Goal: Information Seeking & Learning: Learn about a topic

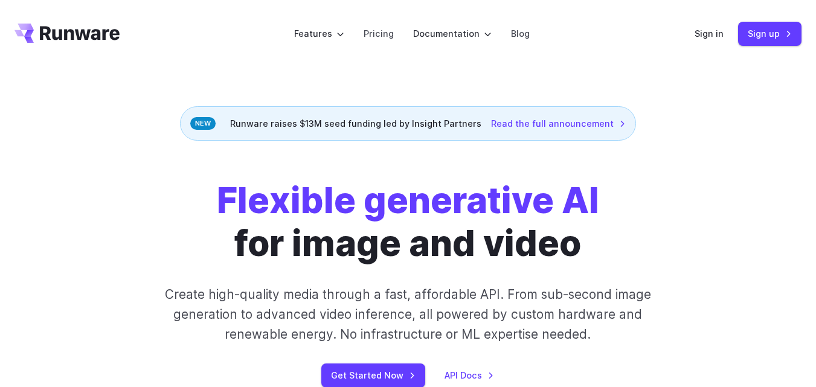
click at [202, 51] on header "Features Tasks Image generation Video generation Sonic Inference Engine™ Models…" at bounding box center [408, 34] width 816 height 68
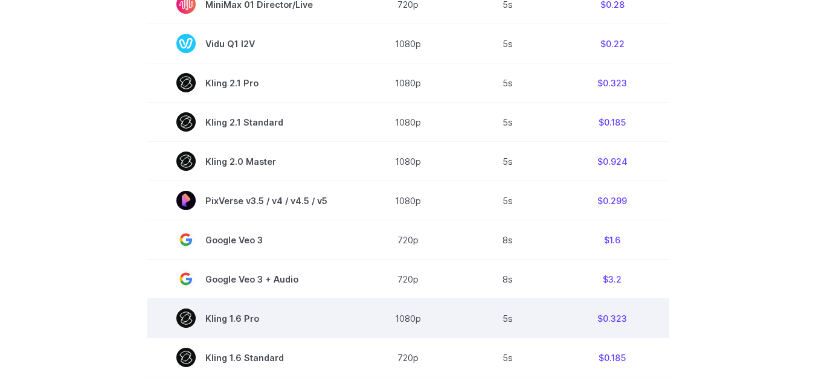
scroll to position [906, 0]
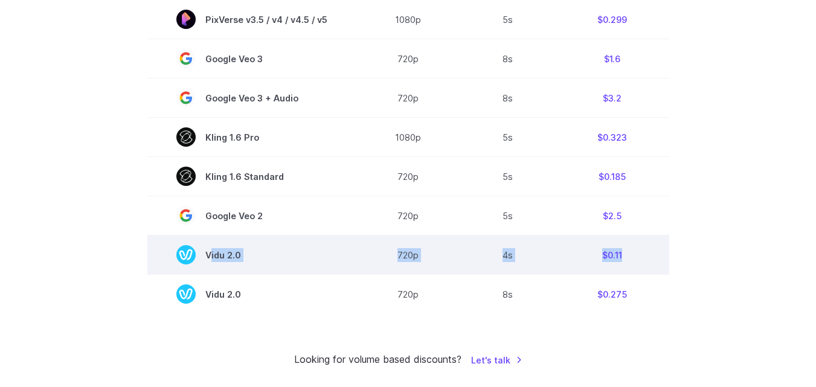
drag, startPoint x: 632, startPoint y: 256, endPoint x: 181, endPoint y: 257, distance: 451.2
click at [181, 257] on tr "Vidu 2.0 720p 4s $0.11" at bounding box center [408, 255] width 522 height 39
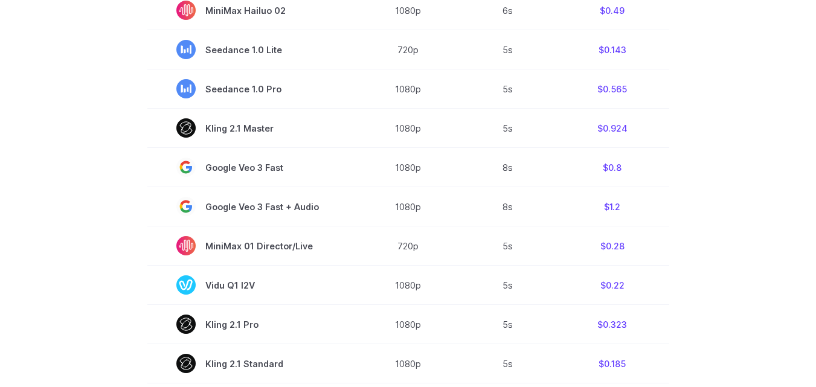
scroll to position [0, 0]
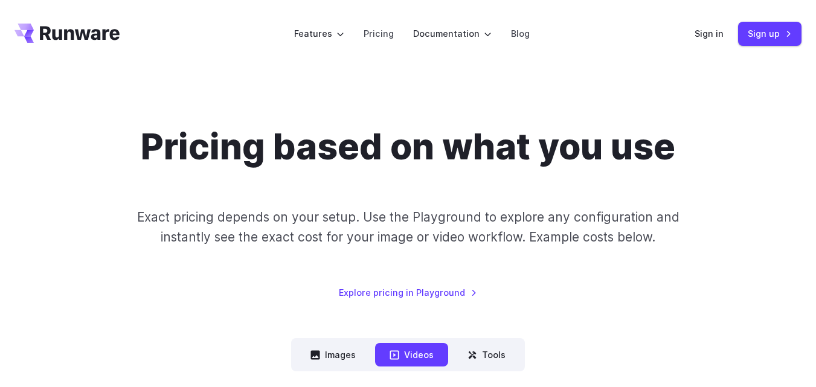
click at [698, 42] on div "Sign in Sign up" at bounding box center [748, 34] width 107 height 24
click at [706, 30] on link "Sign in" at bounding box center [709, 34] width 29 height 14
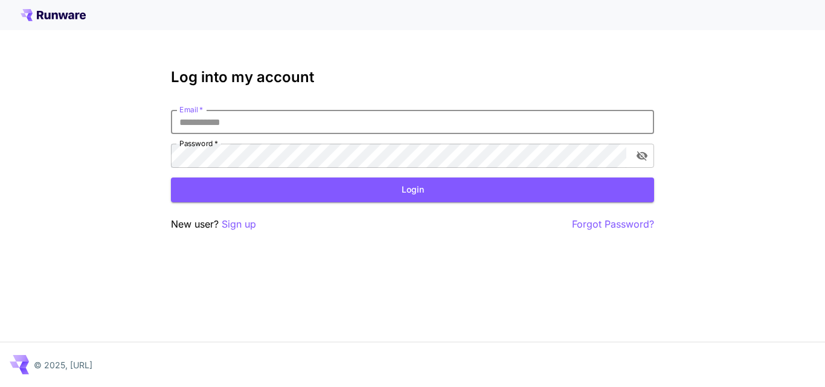
type input "**********"
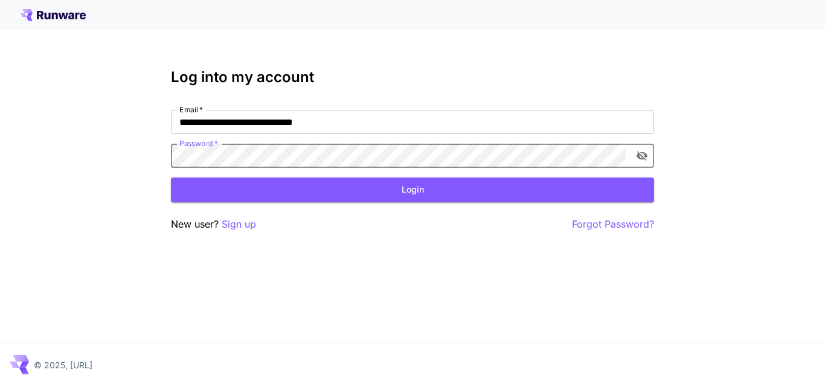
click button "Login" at bounding box center [412, 190] width 483 height 25
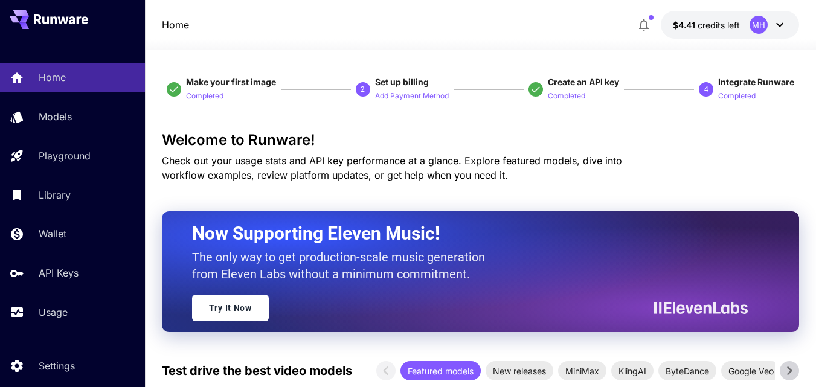
click at [767, 24] on div "MH" at bounding box center [759, 25] width 18 height 18
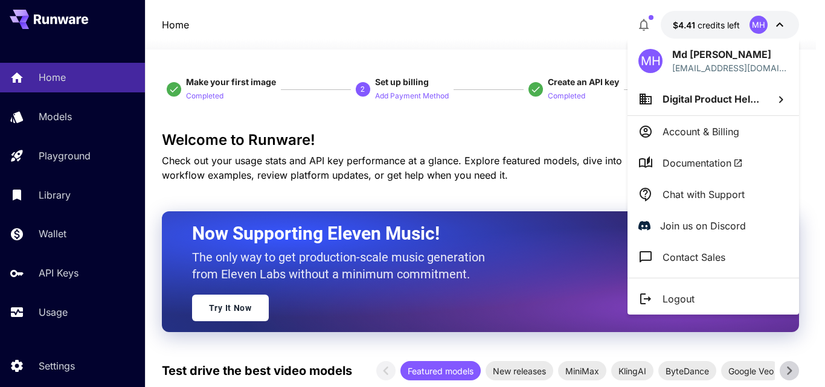
click at [489, 49] on div at bounding box center [412, 193] width 825 height 387
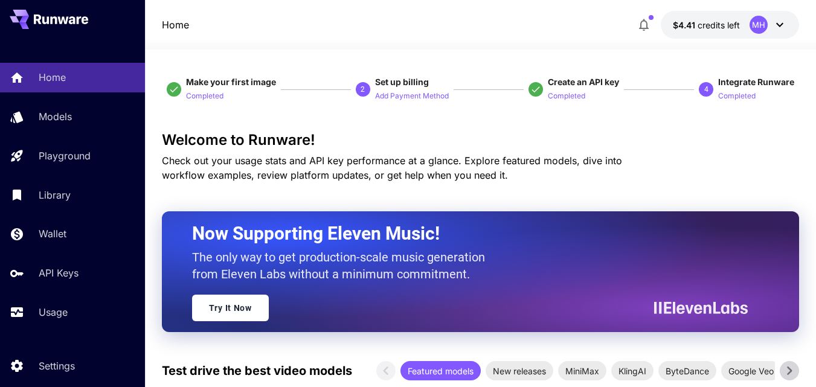
click at [719, 29] on span "credits left" at bounding box center [719, 25] width 42 height 10
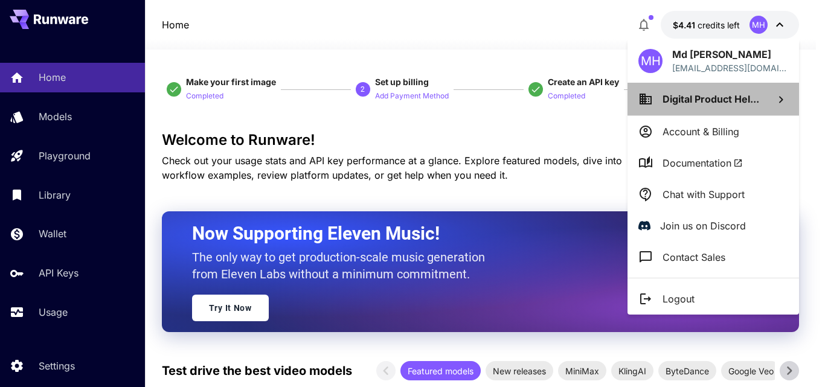
click at [781, 106] on icon at bounding box center [781, 99] width 14 height 14
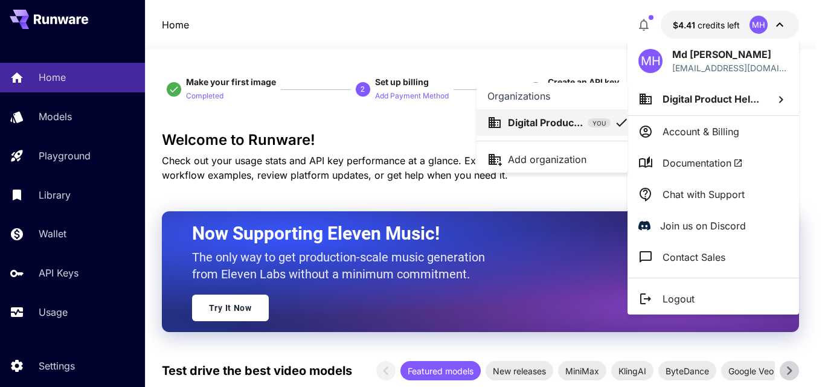
click at [457, 37] on div at bounding box center [412, 193] width 825 height 387
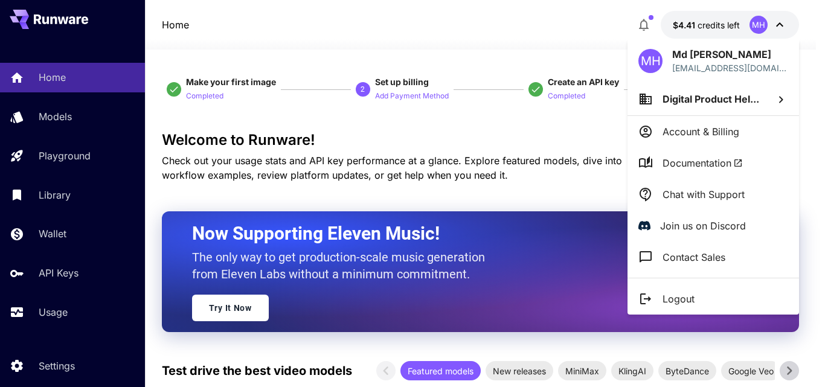
click at [439, 36] on div at bounding box center [412, 193] width 825 height 387
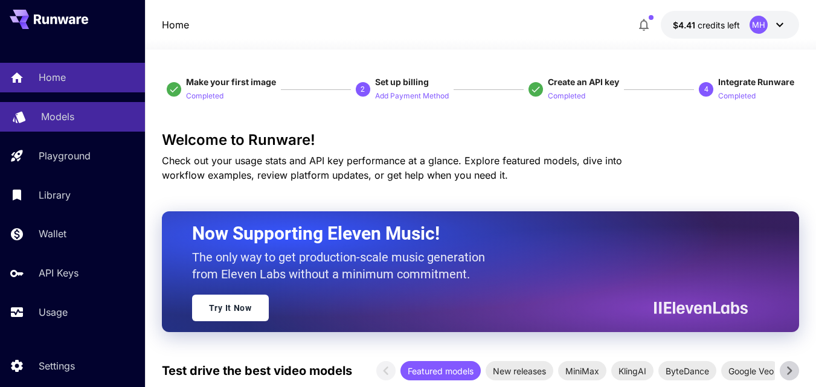
click at [82, 124] on link "Models" at bounding box center [72, 117] width 145 height 30
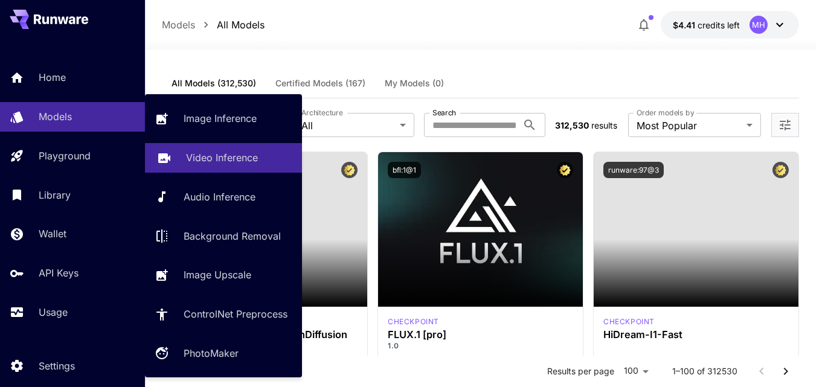
click at [205, 154] on p "Video Inference" at bounding box center [222, 157] width 72 height 14
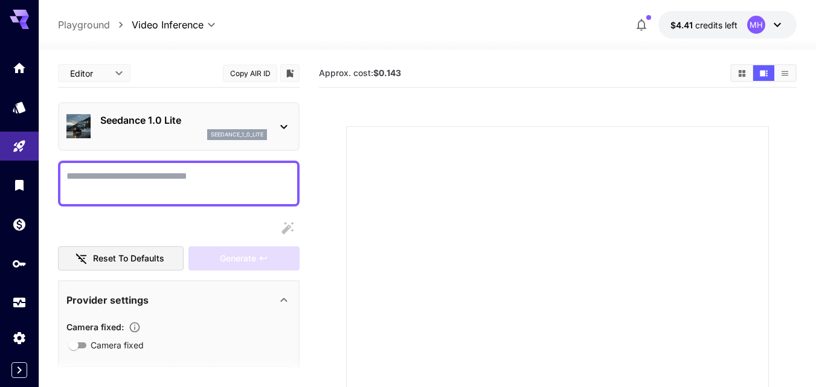
click at [240, 123] on p "Seedance 1.0 Lite" at bounding box center [183, 120] width 167 height 14
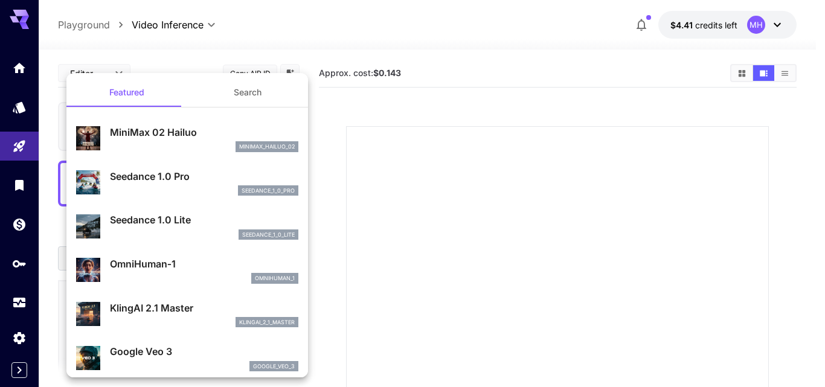
click at [185, 138] on p "MiniMax 02 Hailuo" at bounding box center [204, 132] width 188 height 14
type input "**********"
type input "***"
type input "*"
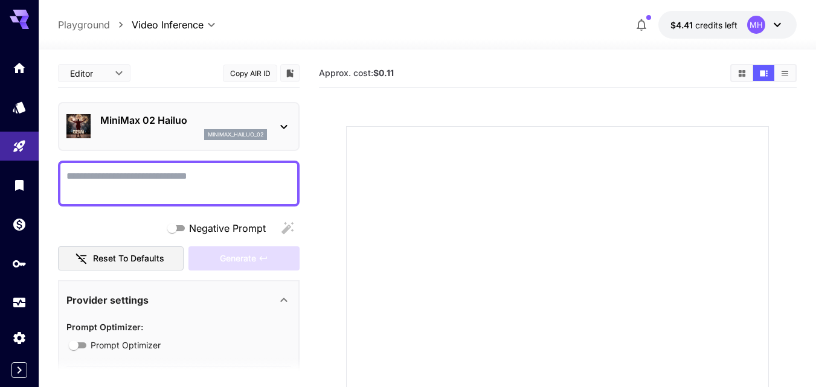
click at [219, 123] on p "MiniMax 02 Hailuo" at bounding box center [183, 120] width 167 height 14
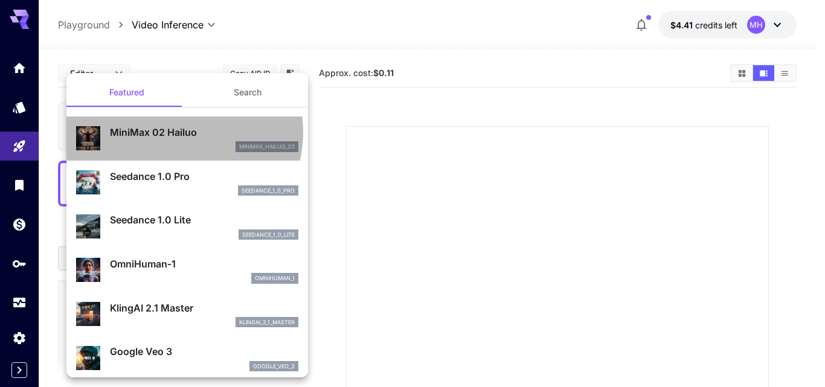
click at [180, 132] on p "MiniMax 02 Hailuo" at bounding box center [204, 132] width 188 height 14
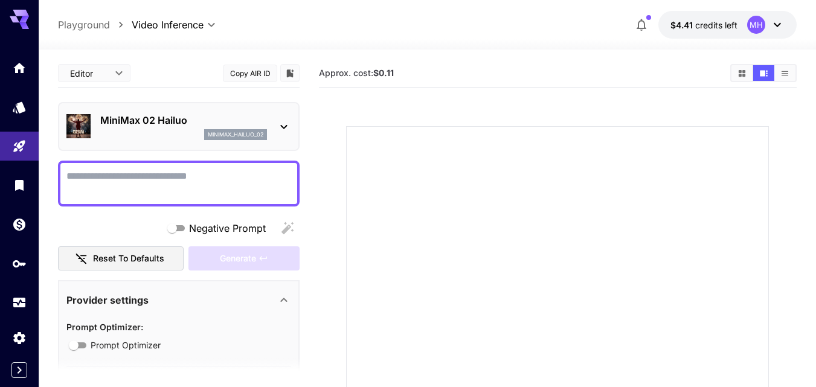
click at [247, 72] on button "Copy AIR ID" at bounding box center [250, 74] width 54 height 18
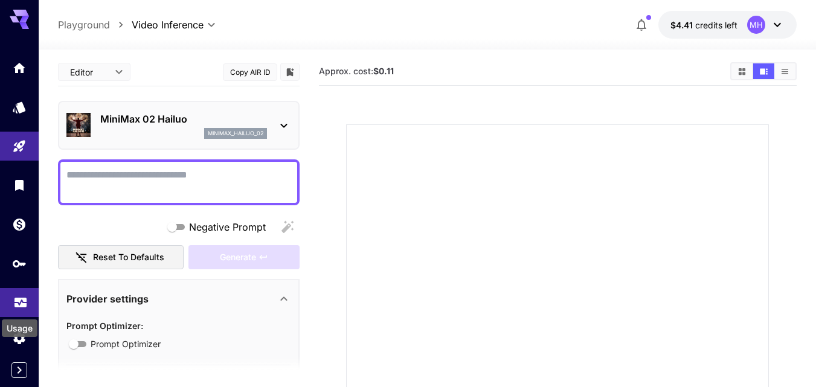
scroll to position [4, 0]
click at [22, 300] on icon "Usage" at bounding box center [20, 299] width 14 height 14
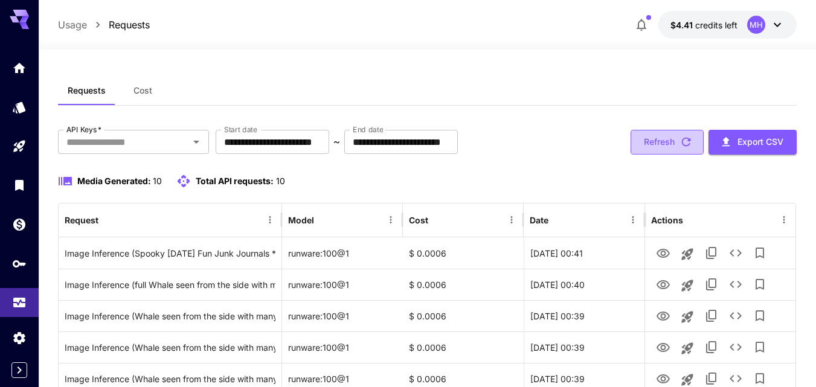
click at [646, 141] on button "Refresh" at bounding box center [667, 142] width 73 height 25
click at [660, 251] on div "View" at bounding box center [663, 255] width 30 height 18
click at [660, 187] on div "Media Generated: 10 Total API requests: 10" at bounding box center [427, 181] width 739 height 14
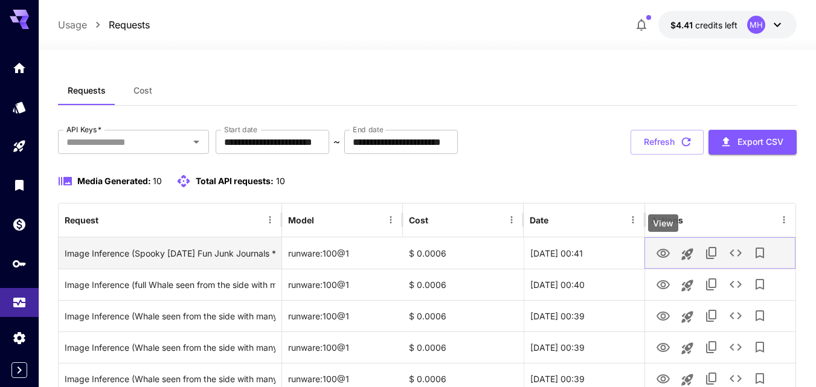
click at [658, 244] on button "View" at bounding box center [663, 252] width 24 height 25
click at [658, 246] on icon "View" at bounding box center [663, 253] width 14 height 14
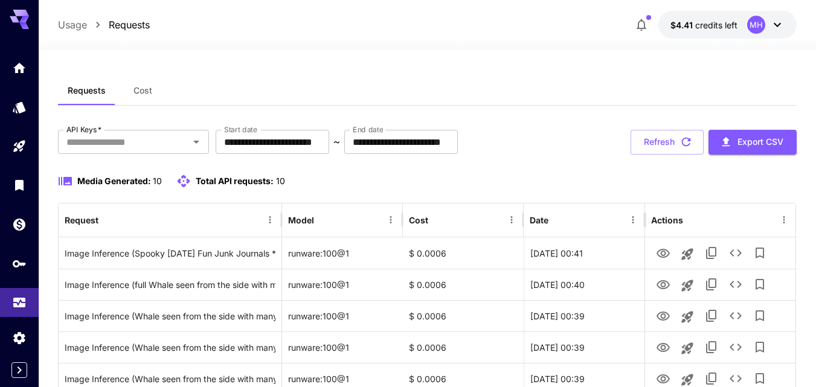
click at [300, 103] on div "Requests Cost" at bounding box center [427, 91] width 739 height 30
drag, startPoint x: 641, startPoint y: 138, endPoint x: 641, endPoint y: 144, distance: 6.1
click at [641, 138] on button "Refresh" at bounding box center [667, 142] width 73 height 25
click at [669, 145] on button "Refresh" at bounding box center [667, 142] width 73 height 25
click at [654, 138] on button "Refresh" at bounding box center [667, 142] width 73 height 25
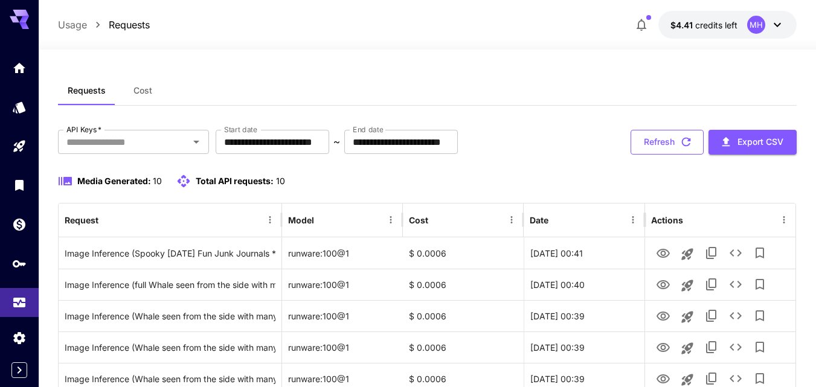
click at [653, 138] on button "Refresh" at bounding box center [667, 142] width 73 height 25
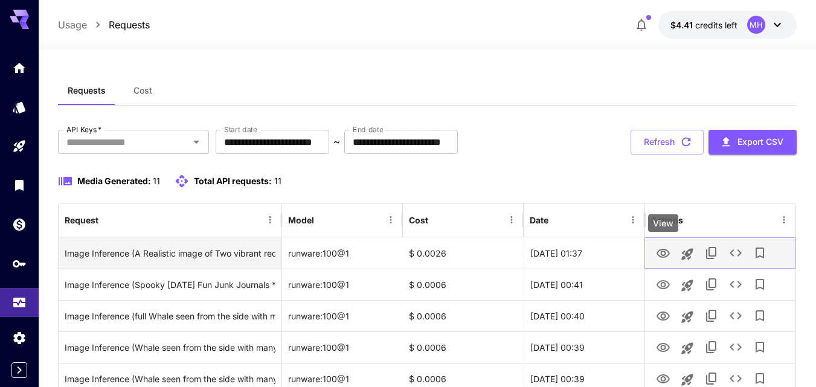
click at [666, 254] on icon "View" at bounding box center [663, 253] width 14 height 14
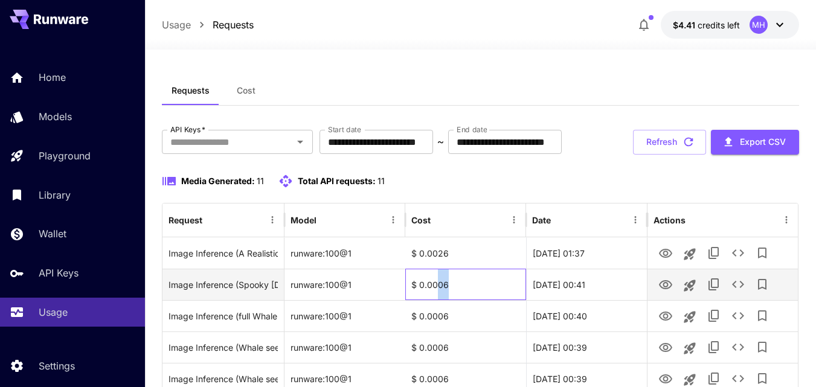
drag, startPoint x: 439, startPoint y: 323, endPoint x: 458, endPoint y: 324, distance: 19.4
click at [458, 300] on div "$ 0.0006" at bounding box center [465, 284] width 121 height 31
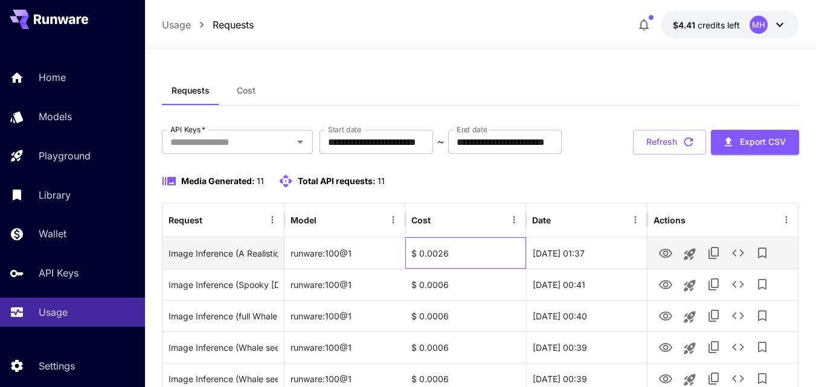
click at [452, 269] on div "$ 0.0026" at bounding box center [465, 252] width 121 height 31
click at [741, 260] on icon "See details" at bounding box center [738, 253] width 14 height 14
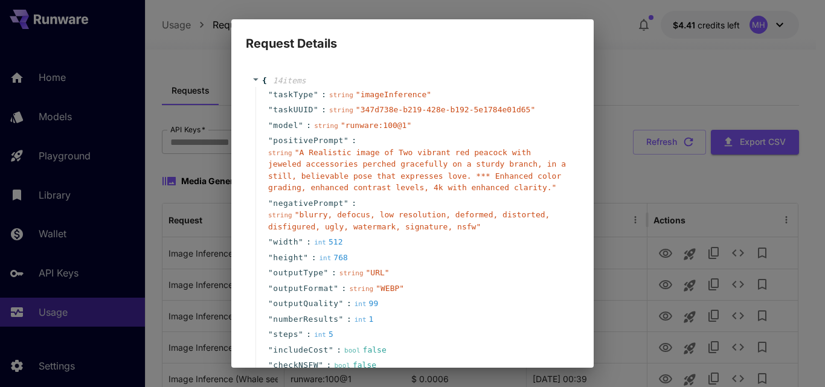
click at [256, 82] on icon at bounding box center [256, 80] width 8 height 8
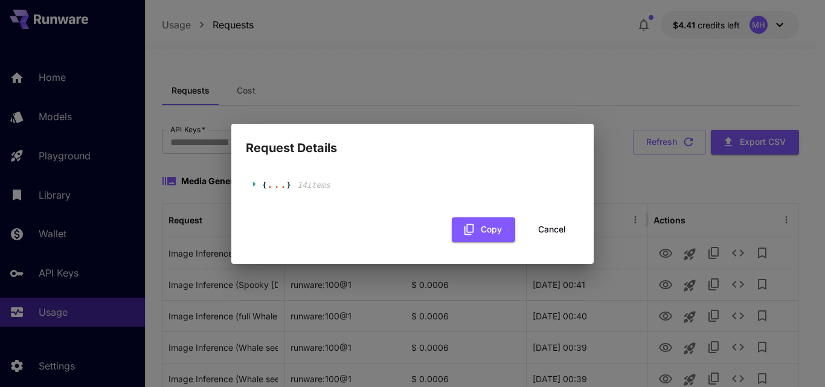
click at [259, 188] on span "{" at bounding box center [259, 185] width 15 height 12
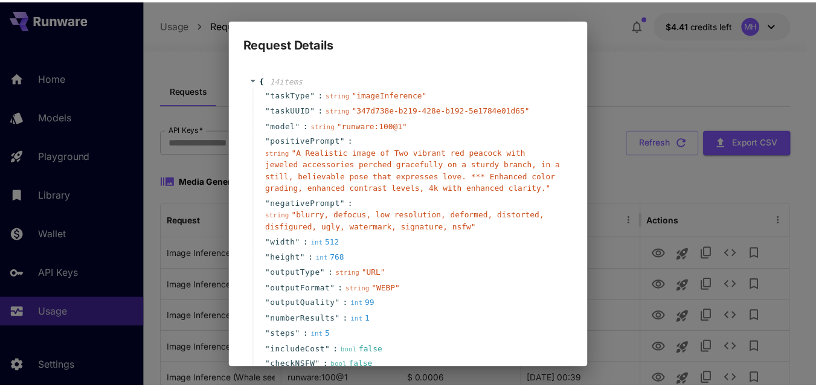
scroll to position [90, 0]
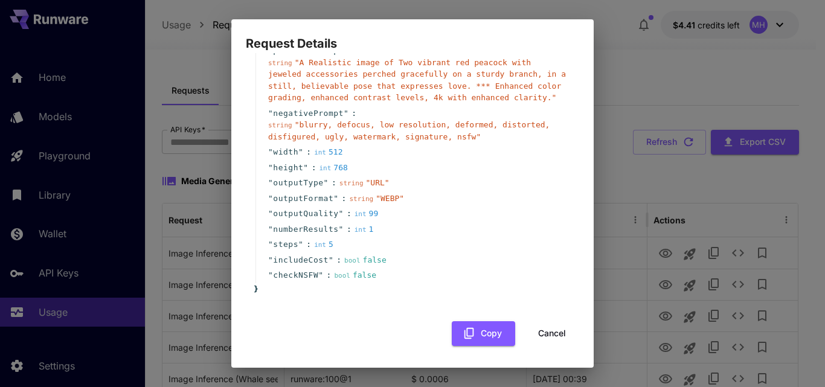
click at [535, 341] on button "Cancel" at bounding box center [552, 333] width 54 height 25
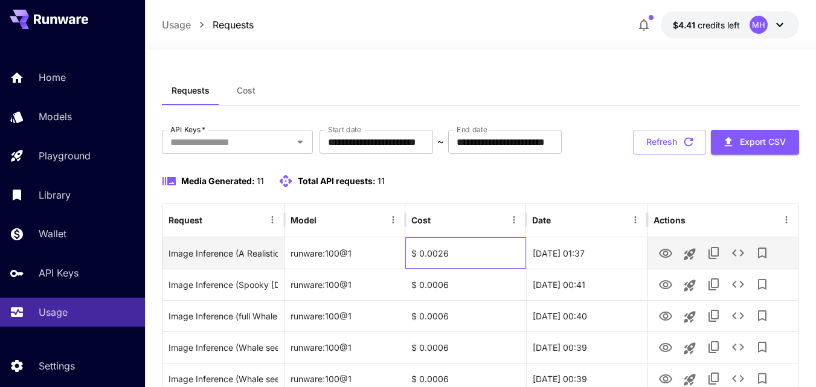
click at [438, 269] on div "$ 0.0026" at bounding box center [465, 252] width 121 height 31
click at [467, 155] on div "**********" at bounding box center [480, 142] width 637 height 25
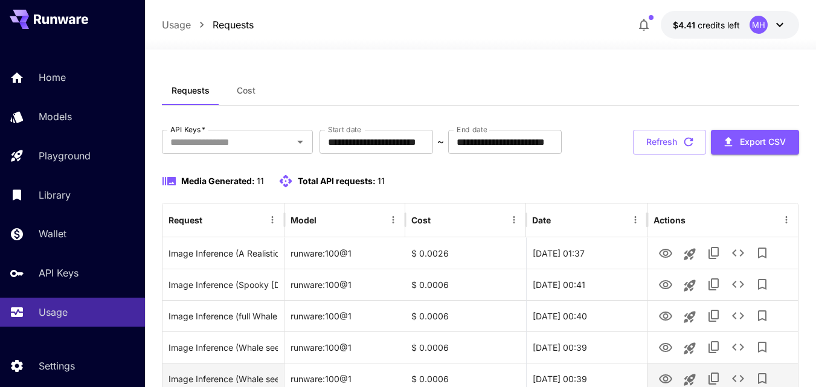
scroll to position [181, 0]
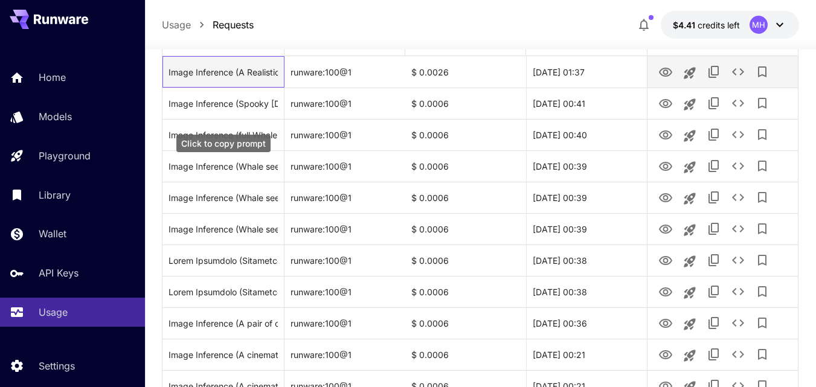
click at [223, 88] on div "Image Inference (A Realistic image of Two vibrant red peacock with jeweled acce…" at bounding box center [223, 72] width 109 height 31
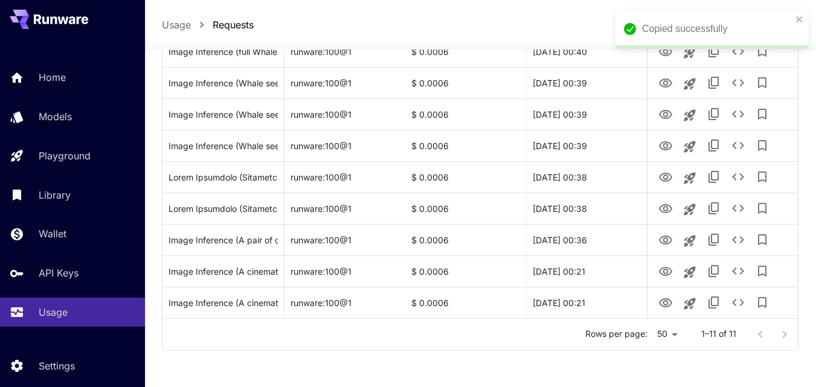
scroll to position [0, 0]
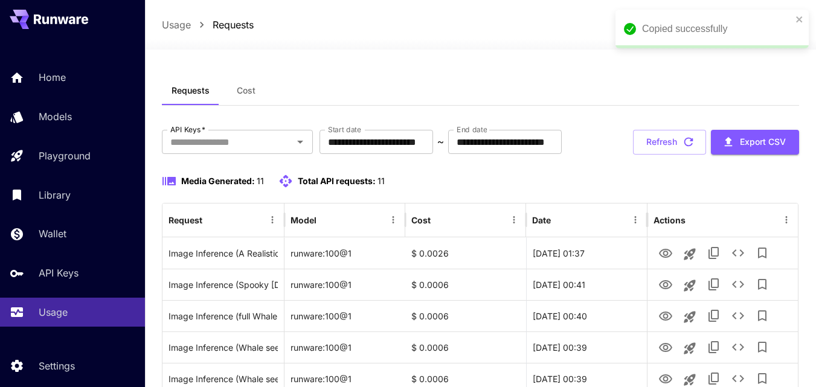
click at [374, 186] on span "Total API requests:" at bounding box center [337, 181] width 78 height 10
click at [405, 202] on div "**********" at bounding box center [480, 373] width 637 height 486
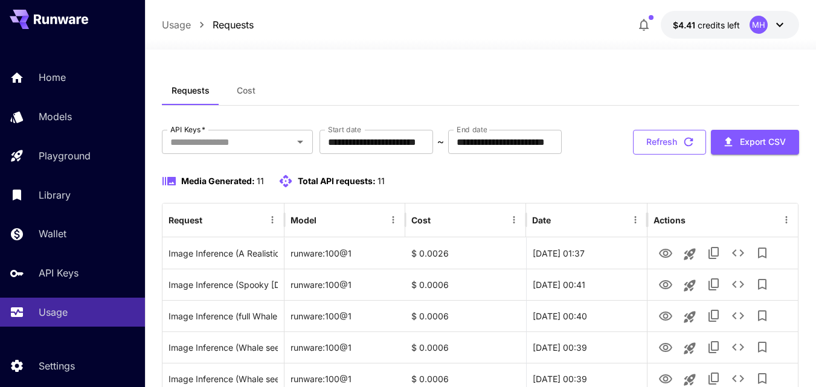
click at [660, 155] on button "Refresh" at bounding box center [669, 142] width 73 height 25
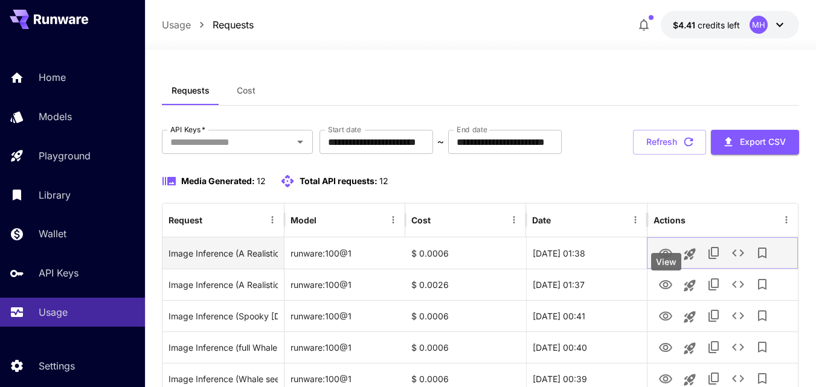
click at [661, 258] on icon "View" at bounding box center [665, 253] width 13 height 9
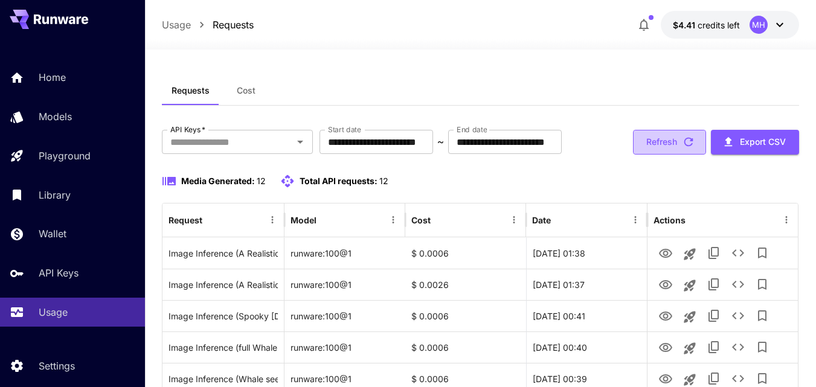
click at [661, 155] on button "Refresh" at bounding box center [669, 142] width 73 height 25
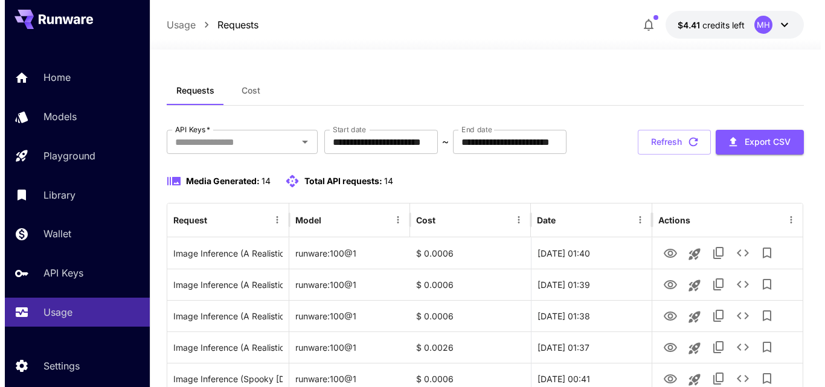
scroll to position [121, 0]
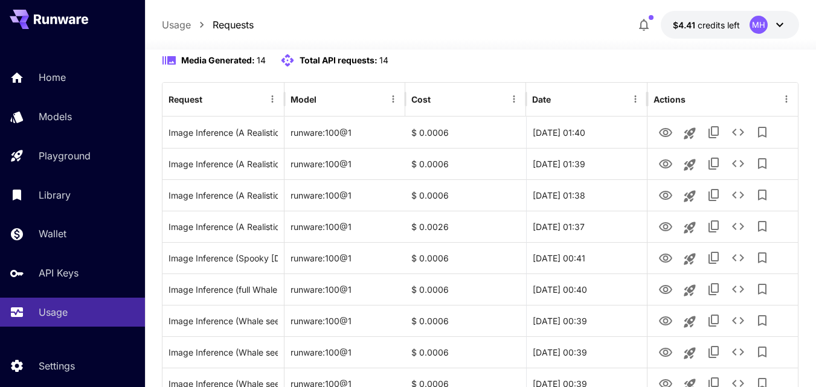
click at [672, 34] on button "Refresh" at bounding box center [669, 21] width 73 height 25
click at [637, 34] on button "Refresh" at bounding box center [669, 21] width 73 height 25
click at [666, 72] on div "**********" at bounding box center [480, 330] width 637 height 643
click at [666, 34] on button "Refresh" at bounding box center [669, 21] width 73 height 25
click at [643, 34] on button "Refresh" at bounding box center [669, 21] width 73 height 25
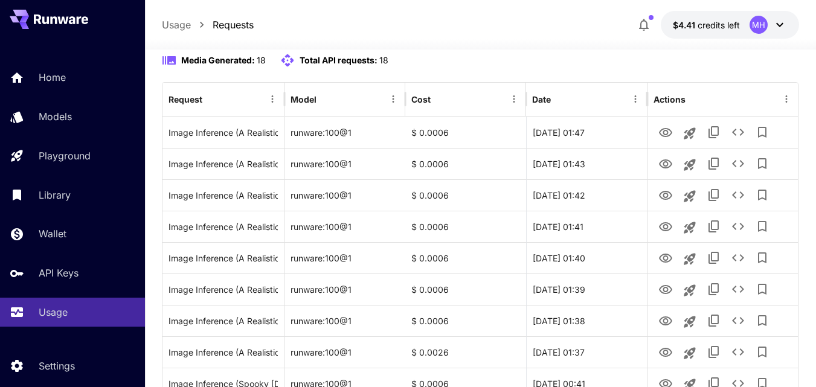
click at [663, 34] on button "Refresh" at bounding box center [669, 21] width 73 height 25
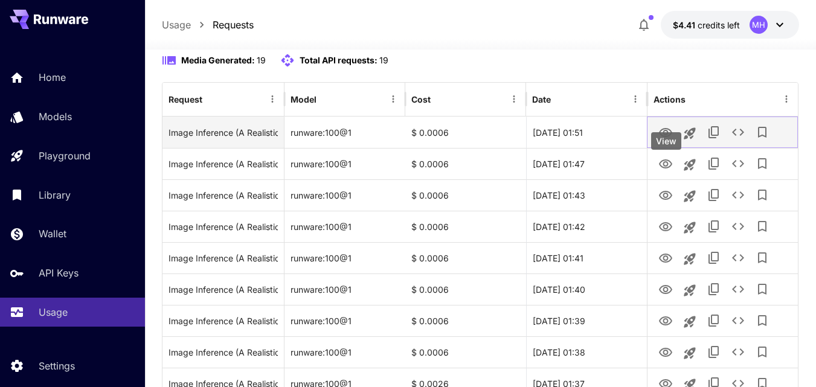
click at [666, 137] on icon "View" at bounding box center [665, 132] width 13 height 9
click at [739, 140] on icon "See details" at bounding box center [738, 132] width 14 height 14
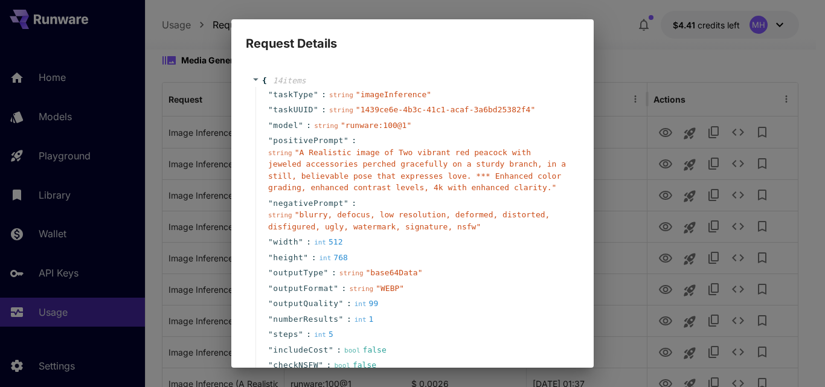
scroll to position [90, 0]
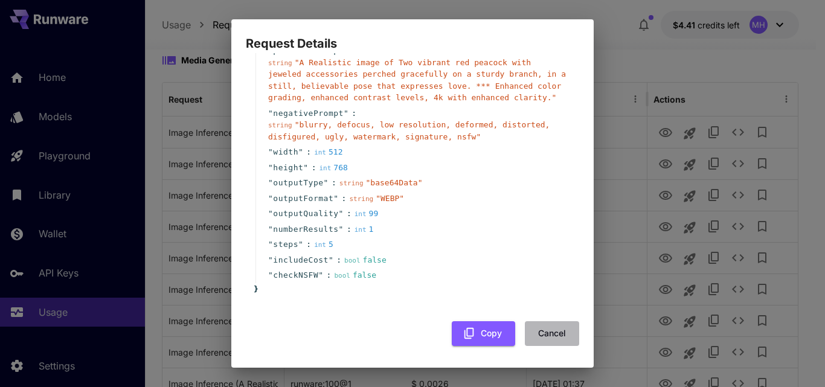
click at [562, 329] on button "Cancel" at bounding box center [552, 333] width 54 height 25
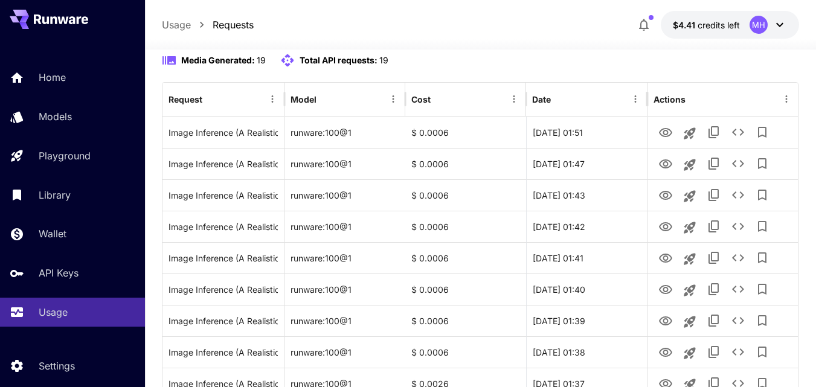
click at [688, 28] on icon "button" at bounding box center [688, 20] width 13 height 13
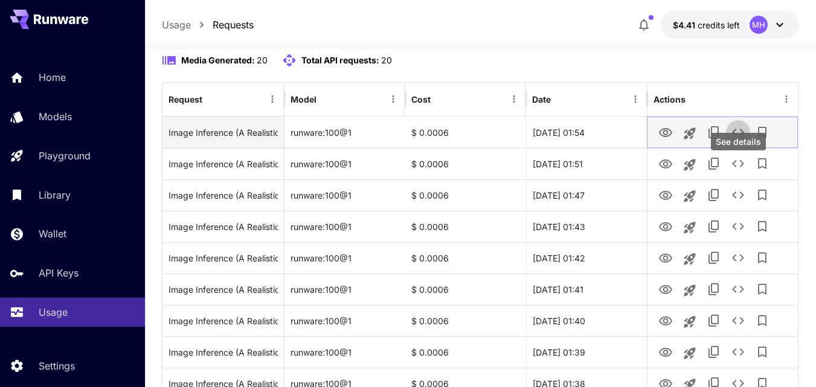
click at [734, 140] on icon "See details" at bounding box center [738, 132] width 14 height 14
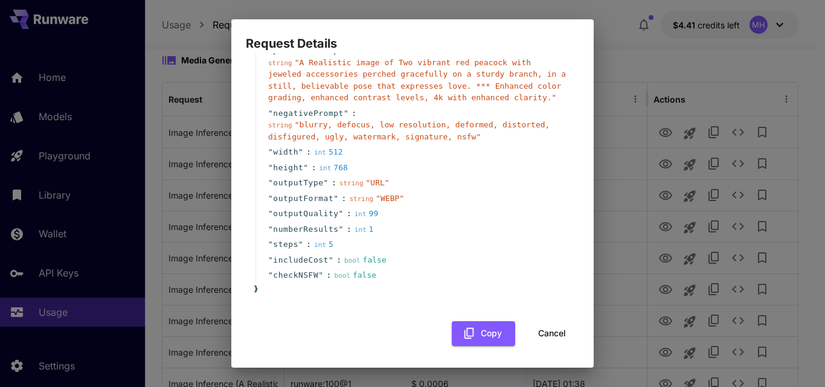
scroll to position [0, 0]
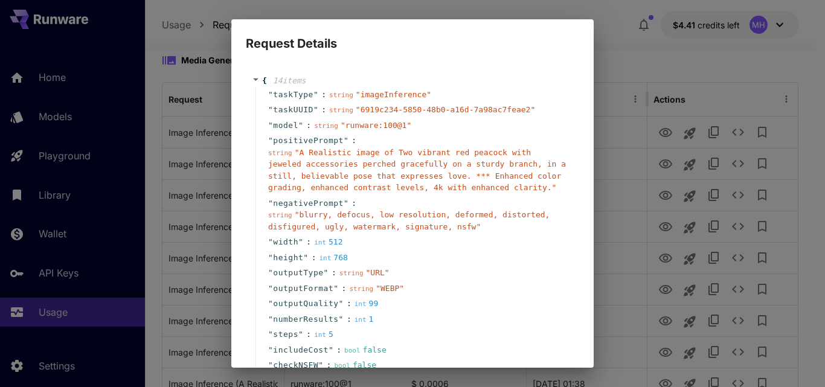
click at [639, 68] on div "Request Details { 14 item s " taskType " : string " imageInference " " taskUUID…" at bounding box center [412, 193] width 825 height 387
click at [617, 102] on div "Request Details { 14 item s " taskType " : string " imageInference " " taskUUID…" at bounding box center [412, 193] width 825 height 387
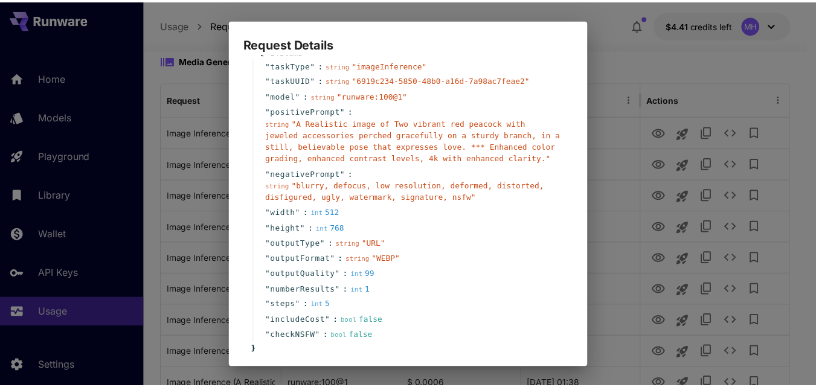
scroll to position [90, 0]
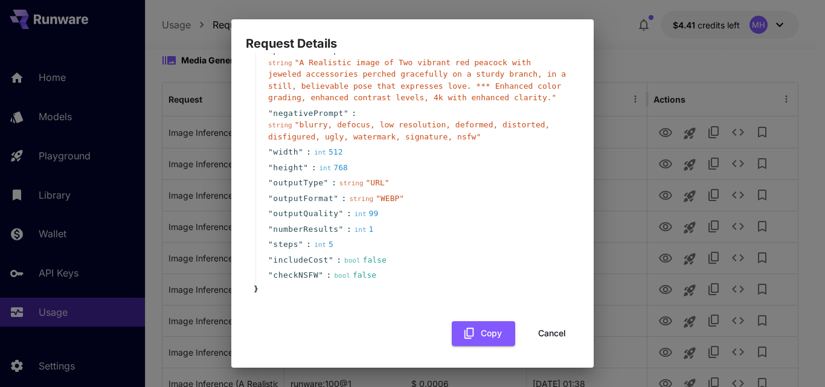
click at [548, 331] on button "Cancel" at bounding box center [552, 333] width 54 height 25
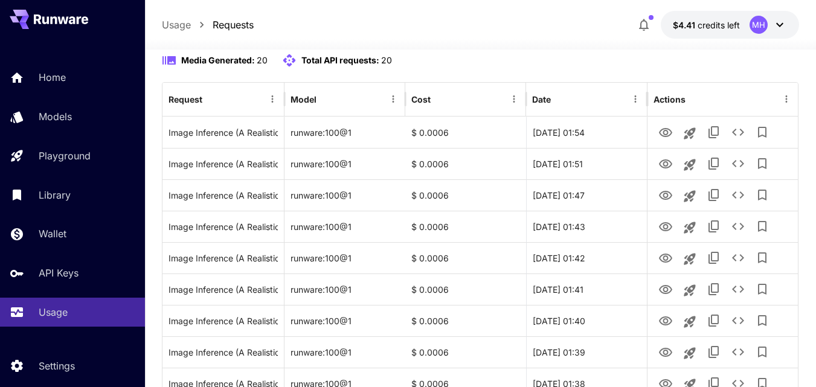
click at [653, 34] on button "Refresh" at bounding box center [669, 21] width 73 height 25
click at [651, 34] on button "Refresh" at bounding box center [669, 21] width 73 height 25
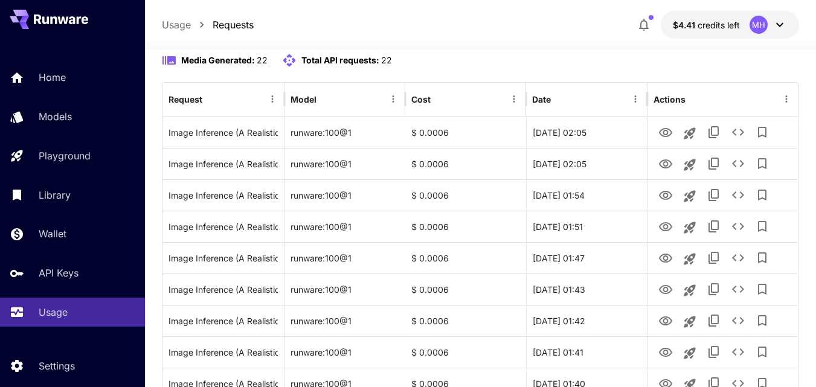
click at [651, 34] on button "Refresh" at bounding box center [669, 21] width 73 height 25
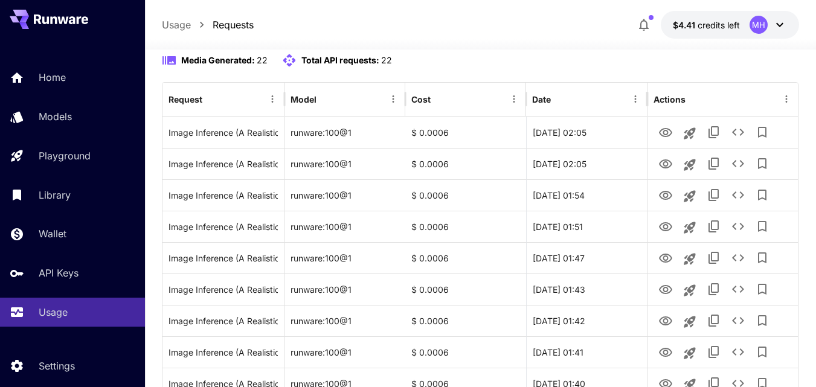
click at [651, 34] on button "Refresh" at bounding box center [669, 21] width 73 height 25
click at [669, 34] on button "Refresh" at bounding box center [669, 21] width 73 height 25
click at [666, 34] on button "Refresh" at bounding box center [669, 21] width 73 height 25
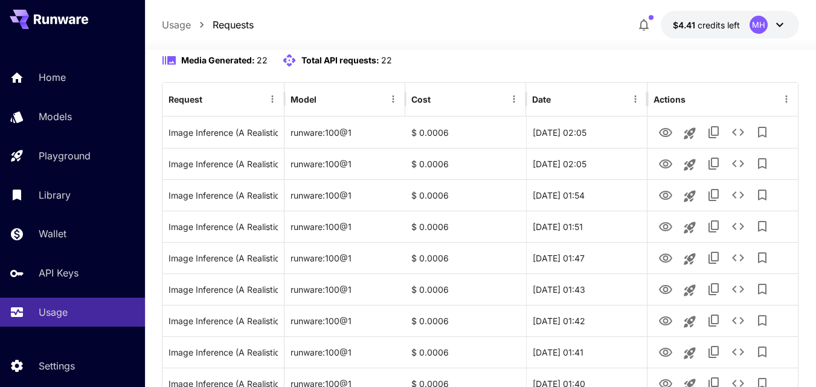
click at [670, 34] on button "Refresh" at bounding box center [669, 21] width 73 height 25
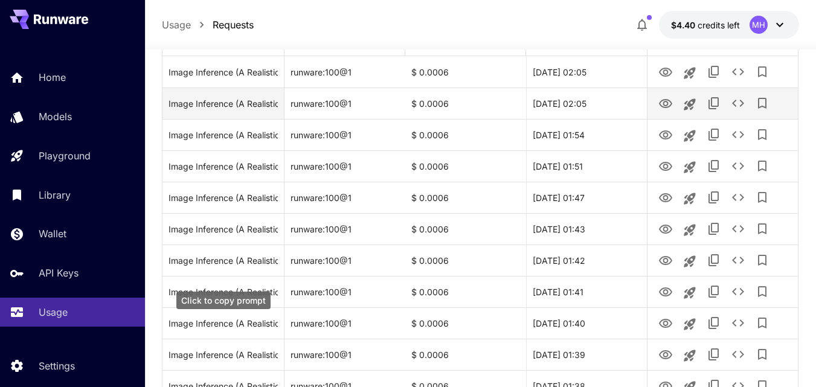
scroll to position [60, 0]
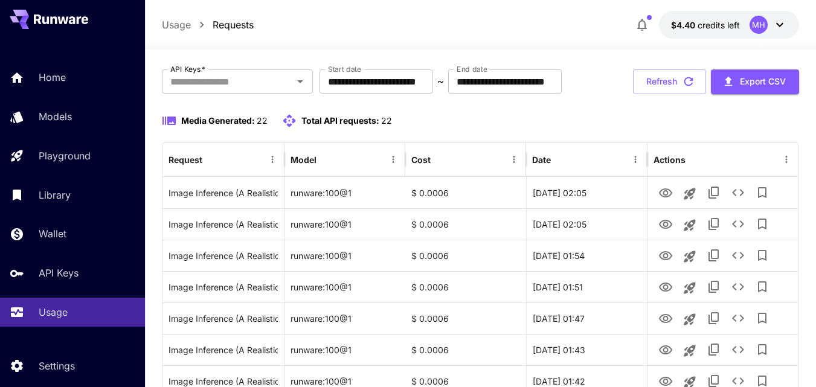
click at [650, 94] on button "Refresh" at bounding box center [669, 81] width 73 height 25
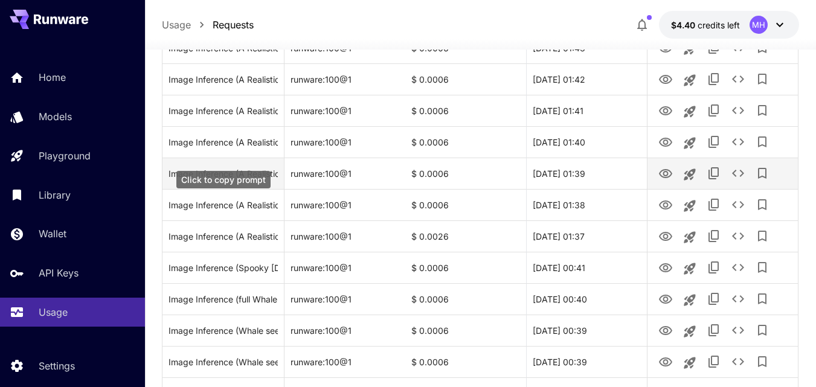
scroll to position [121, 0]
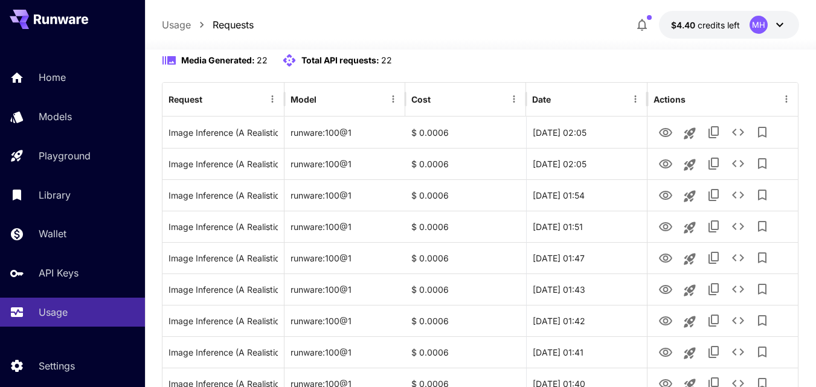
click at [648, 34] on button "Refresh" at bounding box center [669, 21] width 73 height 25
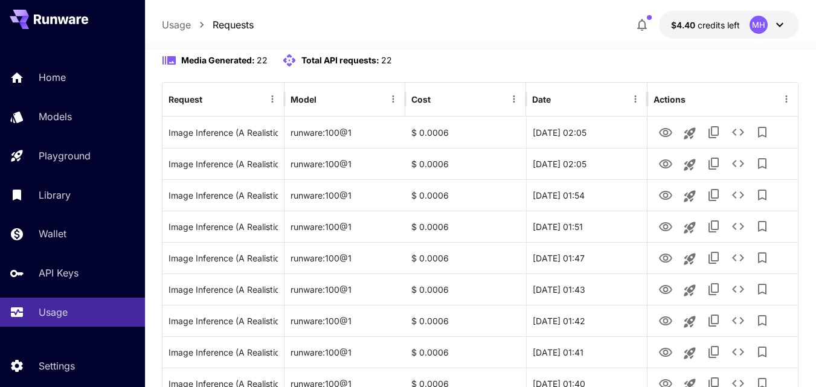
click at [648, 34] on button "Refresh" at bounding box center [669, 21] width 73 height 25
click at [660, 34] on button "Refresh" at bounding box center [669, 21] width 73 height 25
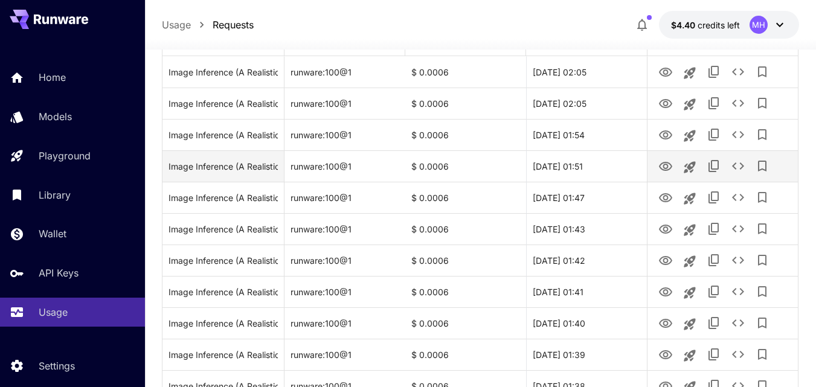
scroll to position [60, 0]
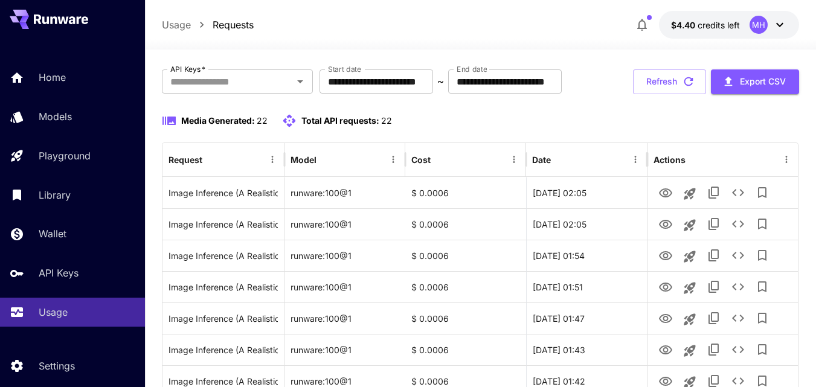
click at [652, 94] on div "**********" at bounding box center [480, 81] width 637 height 25
click at [662, 94] on button "Refresh" at bounding box center [669, 81] width 73 height 25
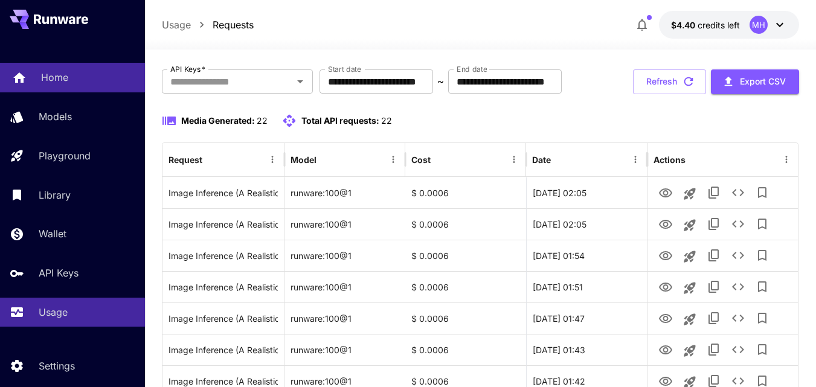
click at [57, 82] on p "Home" at bounding box center [54, 77] width 27 height 14
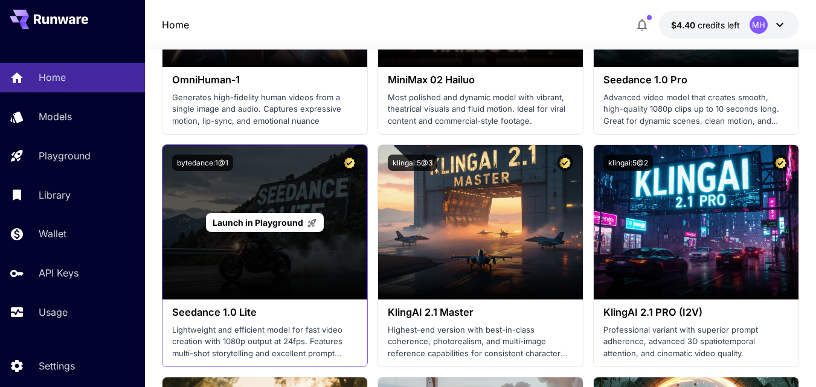
scroll to position [664, 0]
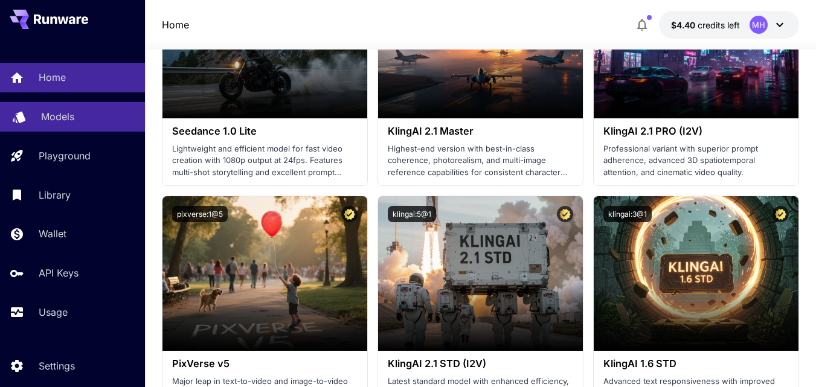
click at [47, 117] on p "Models" at bounding box center [57, 116] width 33 height 14
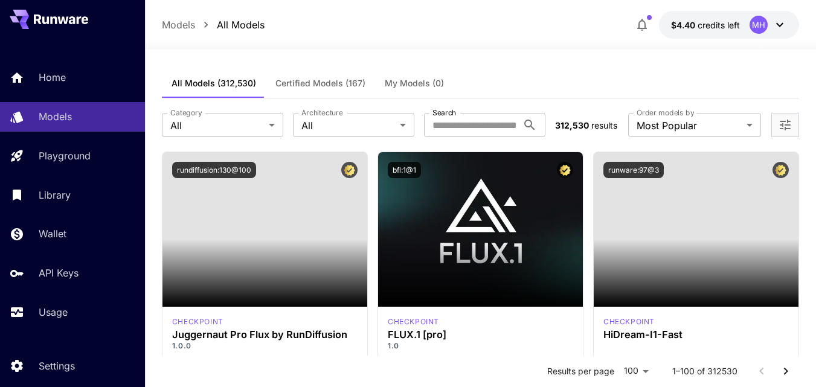
click at [64, 171] on div "Home Models Playground Library Wallet API Keys Usage" at bounding box center [72, 195] width 145 height 264
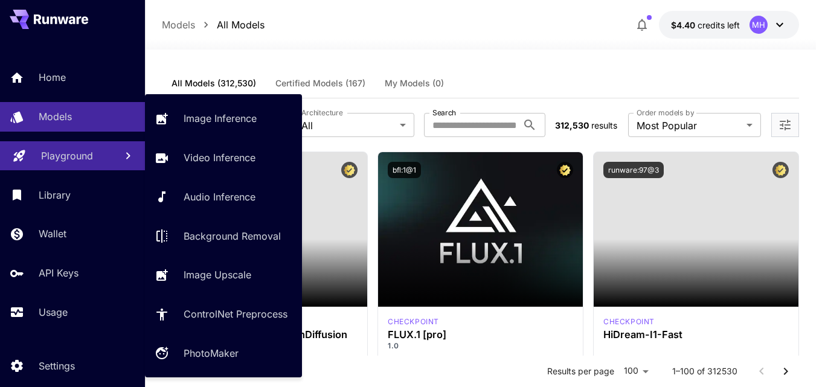
click at [79, 159] on p "Playground" at bounding box center [67, 156] width 52 height 14
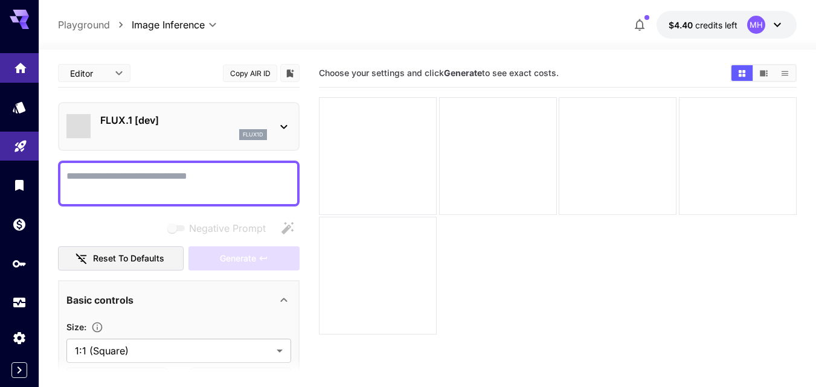
click at [28, 62] on link at bounding box center [19, 68] width 39 height 30
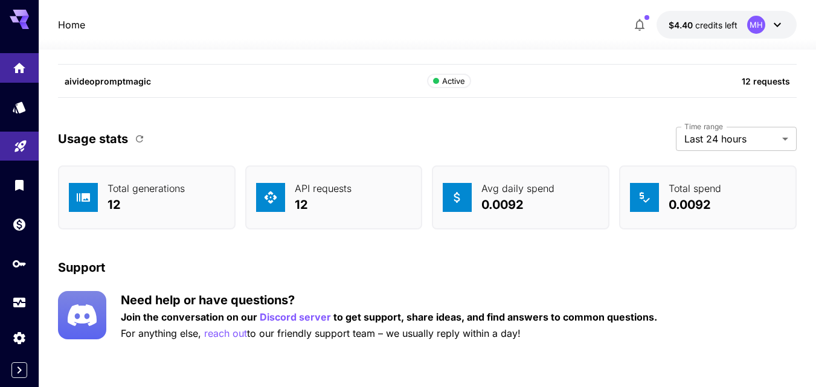
scroll to position [4402, 0]
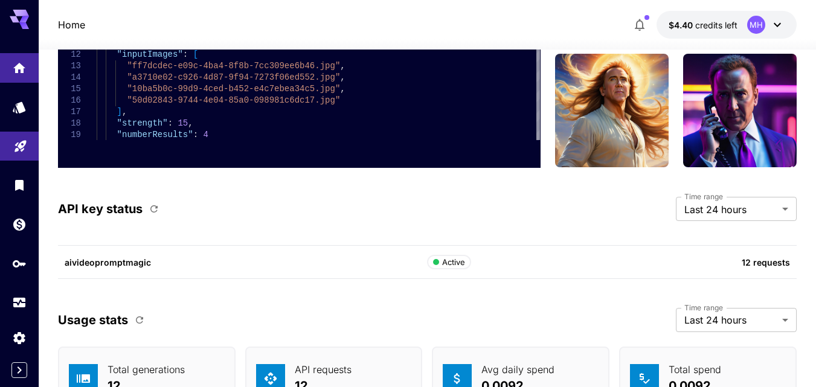
click at [144, 259] on p "aivideopromptmagic" at bounding box center [246, 262] width 362 height 13
click at [288, 210] on div "API key status Time range Last 24 hours ******* Time range" at bounding box center [427, 209] width 739 height 24
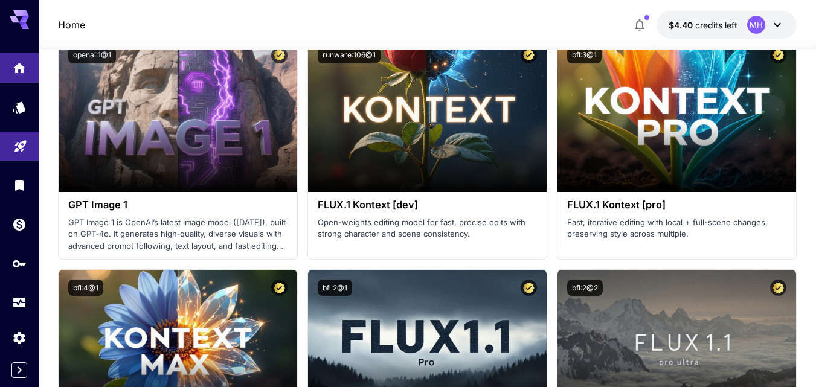
scroll to position [3013, 0]
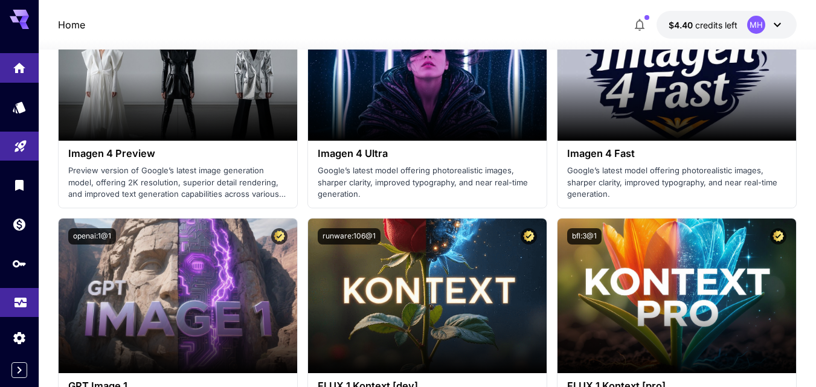
click at [26, 299] on icon "Usage" at bounding box center [20, 298] width 12 height 6
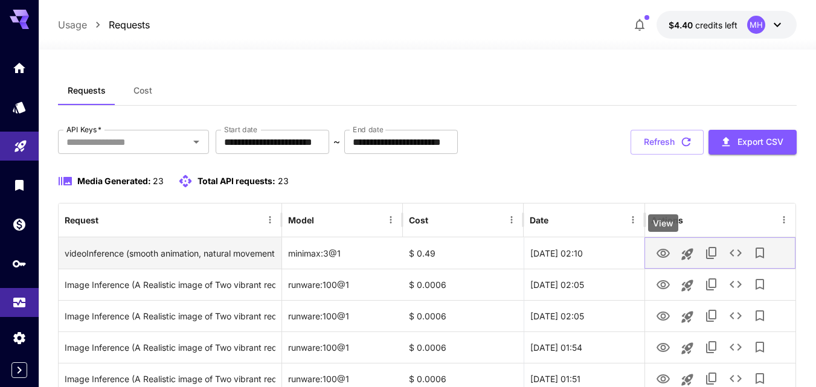
click at [661, 248] on icon "View" at bounding box center [663, 253] width 14 height 14
click at [657, 254] on icon "View" at bounding box center [663, 253] width 13 height 9
click at [733, 251] on icon "See details" at bounding box center [736, 252] width 12 height 7
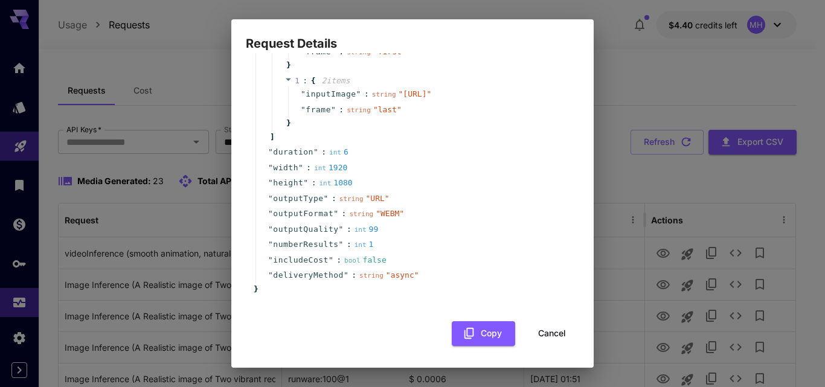
scroll to position [206, 0]
click at [391, 278] on span "" async "" at bounding box center [402, 275] width 33 height 9
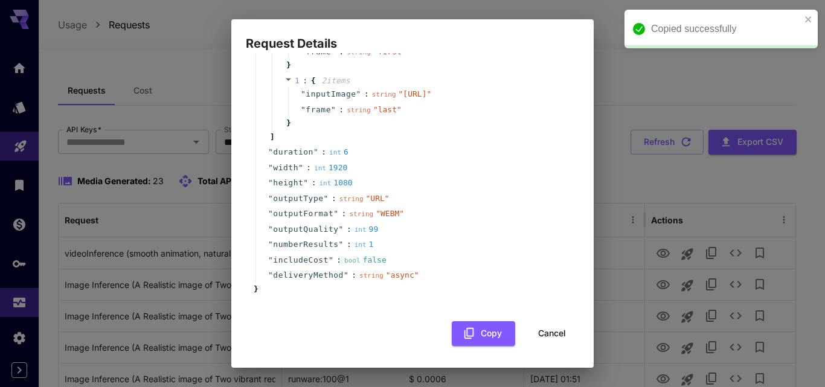
click at [379, 214] on span "" WEBM "" at bounding box center [390, 213] width 28 height 9
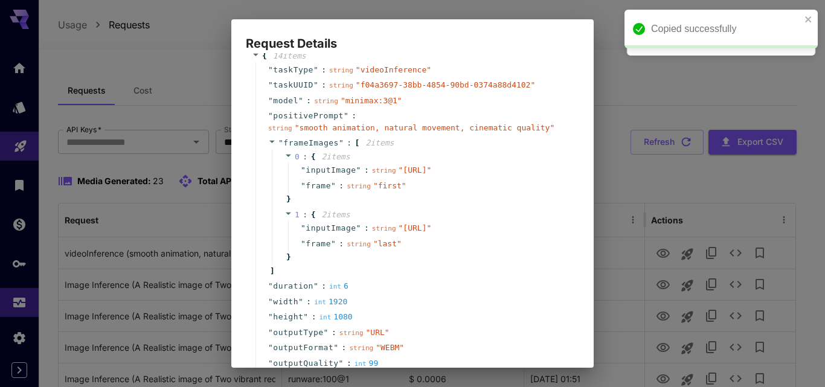
scroll to position [146, 0]
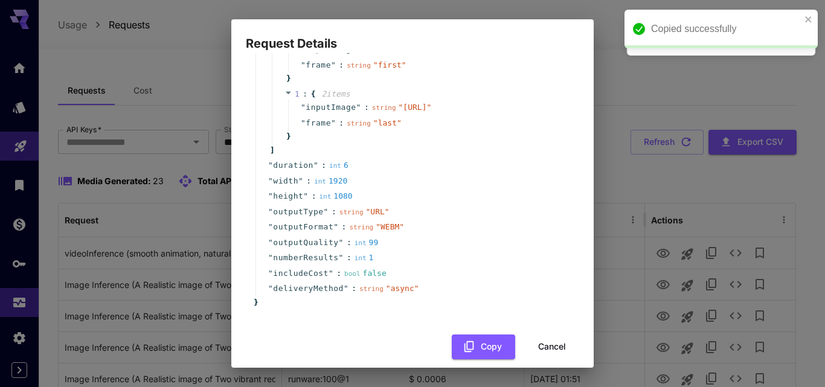
click at [366, 216] on span "" URL "" at bounding box center [378, 211] width 24 height 9
drag, startPoint x: 317, startPoint y: 0, endPoint x: 287, endPoint y: 138, distance: 141.6
click at [287, 130] on div "" inputImage " : string " https://im.runware.ai/image/ws/2/ii/c5edd6aa-f39d-48c…" at bounding box center [425, 115] width 283 height 31
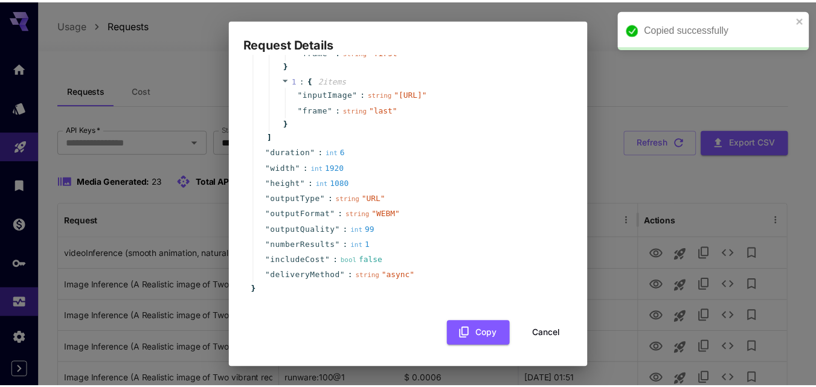
scroll to position [206, 0]
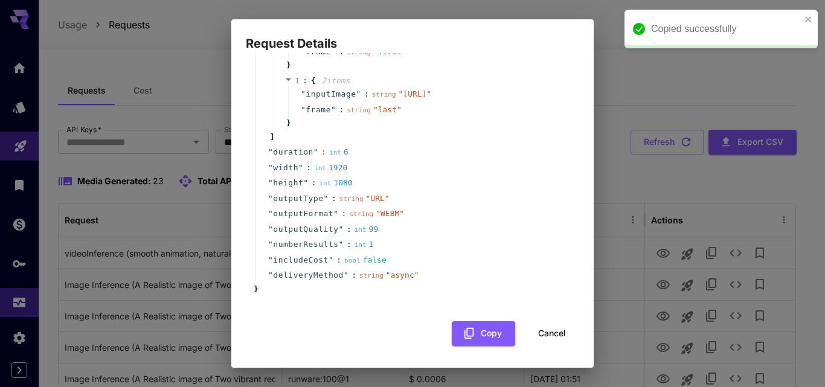
click at [546, 336] on button "Cancel" at bounding box center [552, 333] width 54 height 25
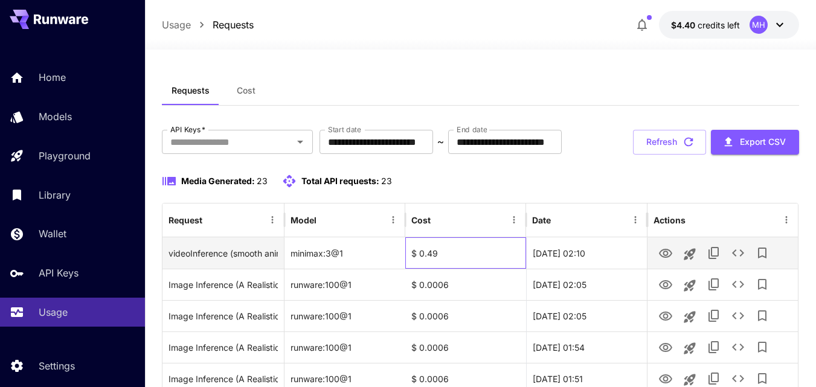
click at [429, 269] on div "$ 0.49" at bounding box center [465, 252] width 121 height 31
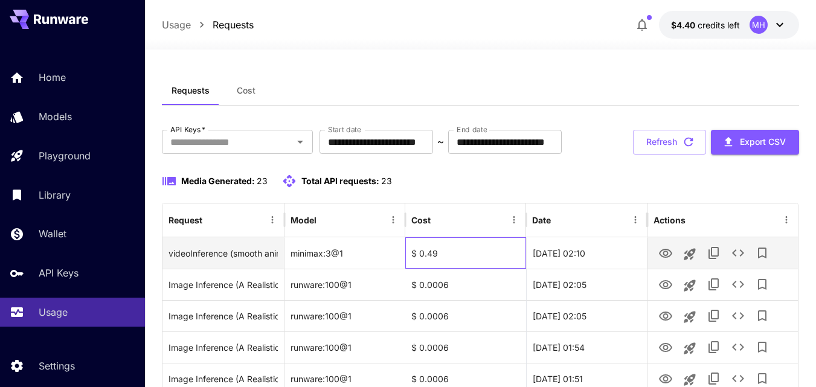
click at [434, 269] on div "$ 0.49" at bounding box center [465, 252] width 121 height 31
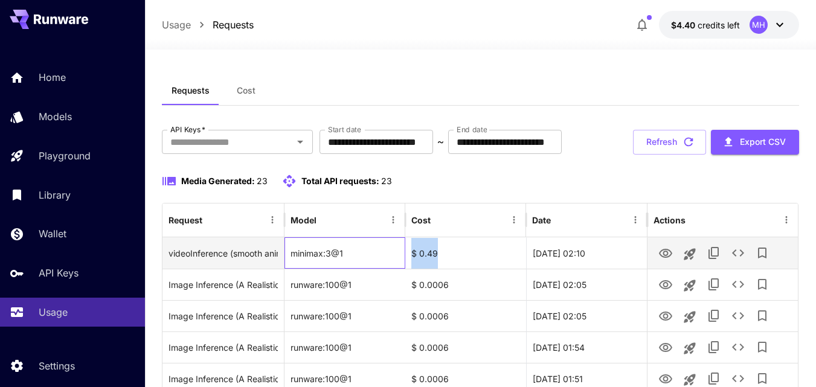
drag, startPoint x: 405, startPoint y: 291, endPoint x: 454, endPoint y: 286, distance: 49.2
click at [454, 269] on div "videoInference (smooth animation, natural movement, cinematic quality) minimax:…" at bounding box center [479, 252] width 635 height 31
click at [454, 269] on div "$ 0.49" at bounding box center [465, 252] width 121 height 31
click at [667, 258] on icon "View" at bounding box center [665, 253] width 13 height 9
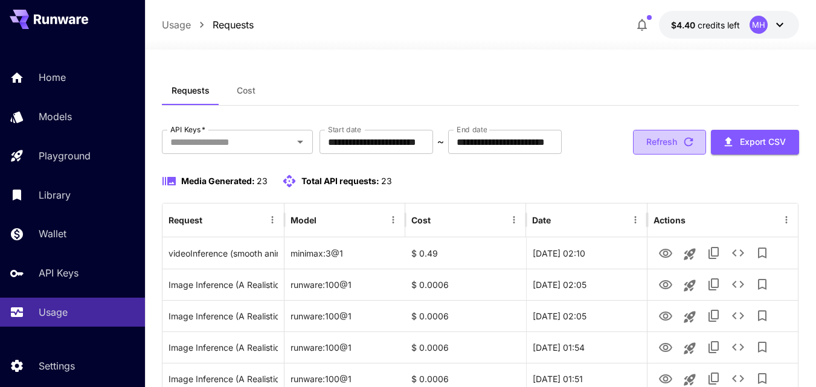
click at [648, 155] on button "Refresh" at bounding box center [669, 142] width 73 height 25
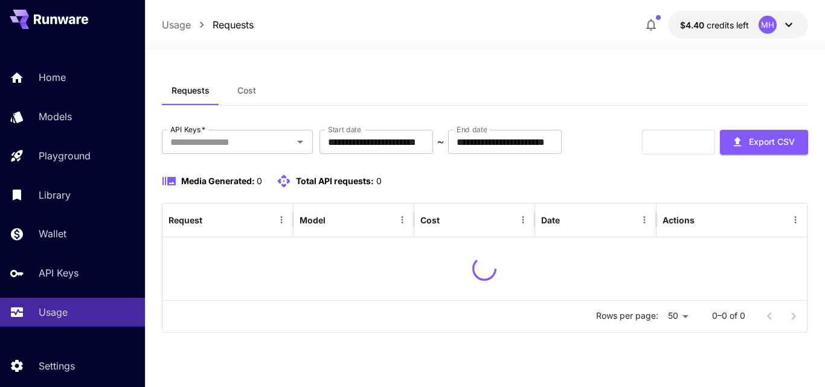
click at [744, 33] on button "$4.40 credits left MH" at bounding box center [738, 25] width 140 height 28
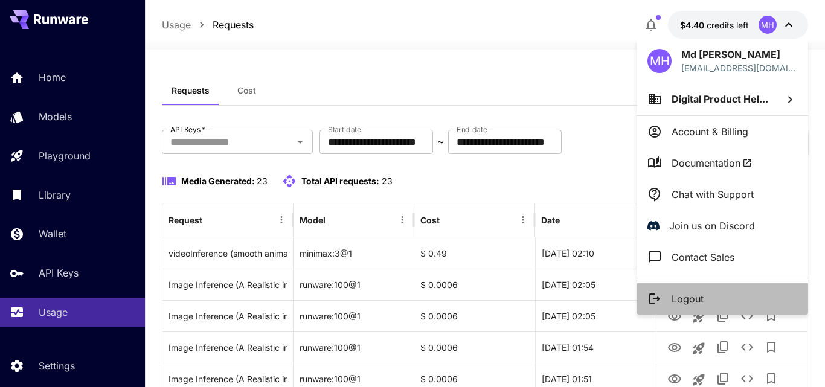
click at [674, 298] on p "Logout" at bounding box center [688, 299] width 32 height 14
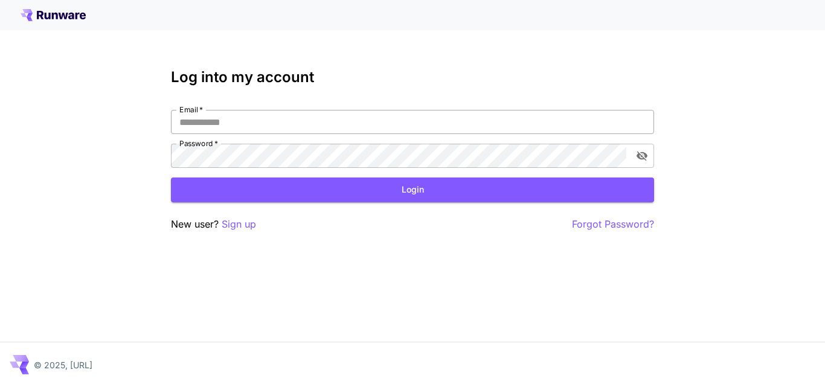
click at [293, 117] on input "Email   *" at bounding box center [412, 122] width 483 height 24
type input "**********"
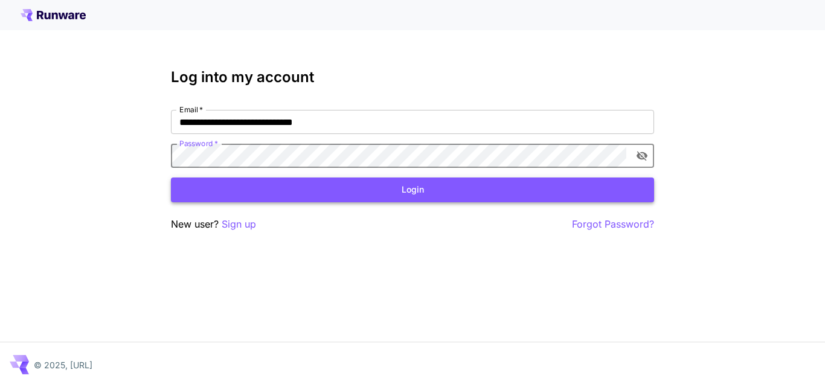
click at [360, 182] on button "Login" at bounding box center [412, 190] width 483 height 25
click button "Login" at bounding box center [412, 190] width 483 height 25
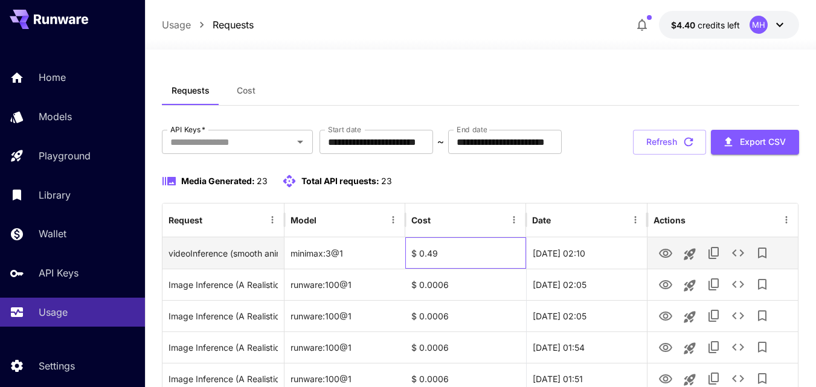
click at [422, 269] on div "$ 0.49" at bounding box center [465, 252] width 121 height 31
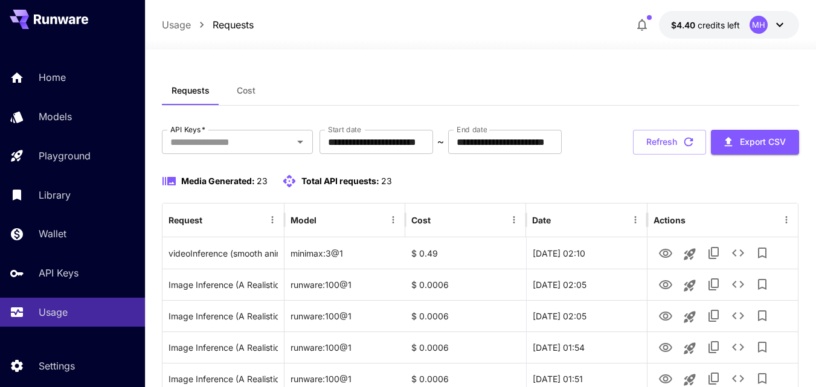
click at [460, 155] on div "**********" at bounding box center [480, 142] width 637 height 25
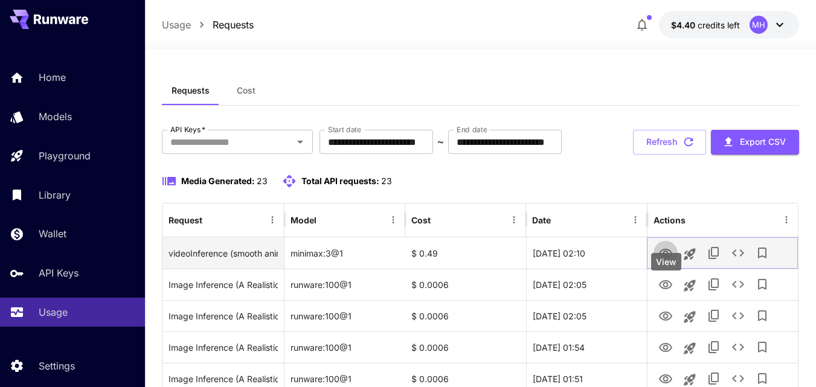
click at [663, 258] on icon "View" at bounding box center [665, 253] width 13 height 9
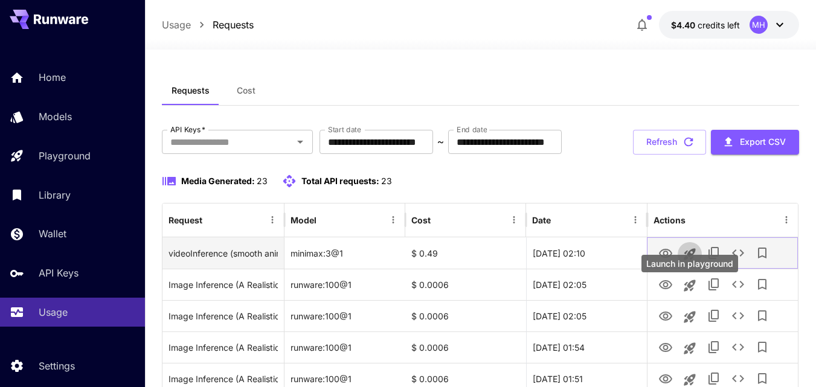
click at [690, 260] on icon "Launch in playground" at bounding box center [689, 253] width 11 height 11
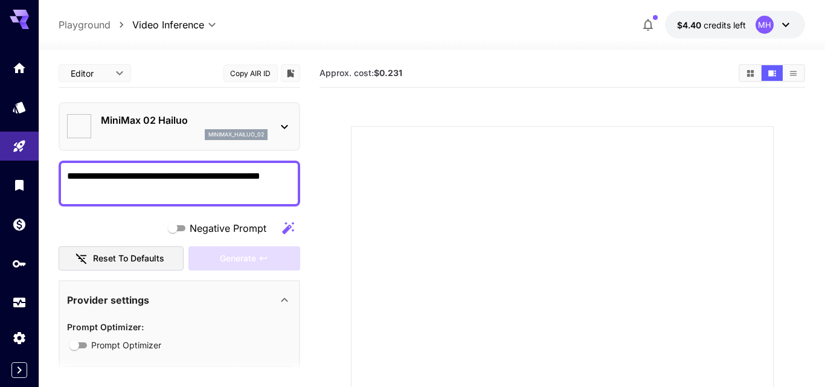
type input "*"
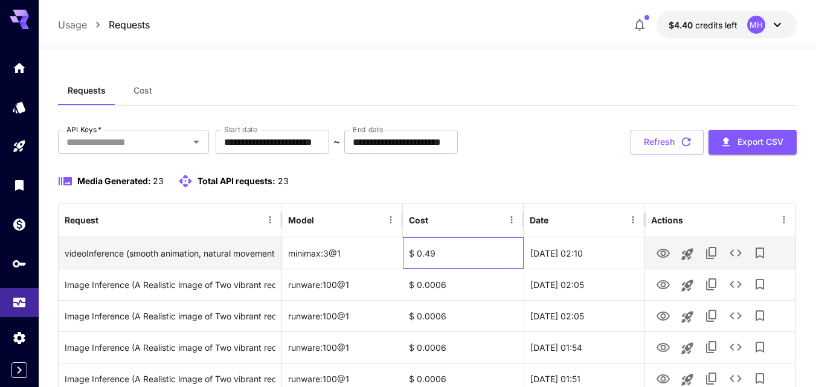
click at [436, 255] on div "$ 0.49" at bounding box center [463, 252] width 121 height 31
click at [734, 252] on icon "See details" at bounding box center [735, 253] width 14 height 14
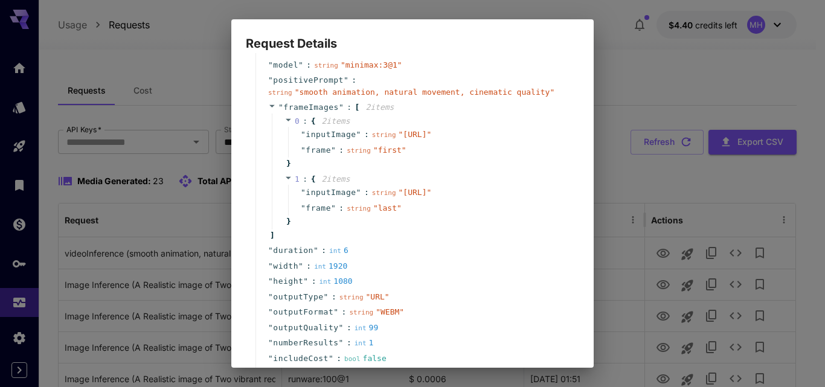
scroll to position [121, 0]
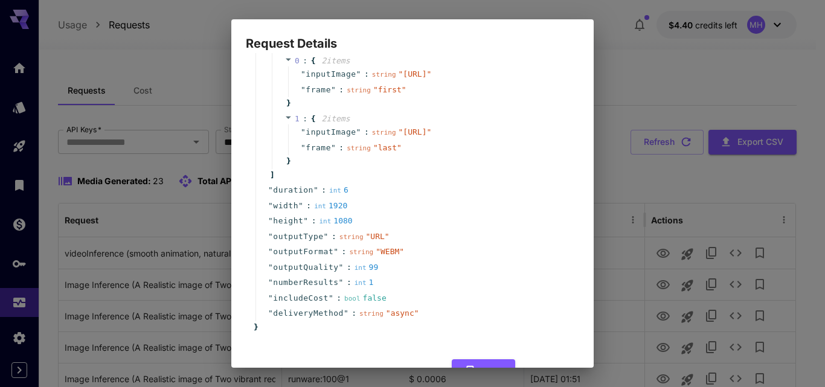
click at [399, 137] on span "" [URL] "" at bounding box center [415, 131] width 33 height 9
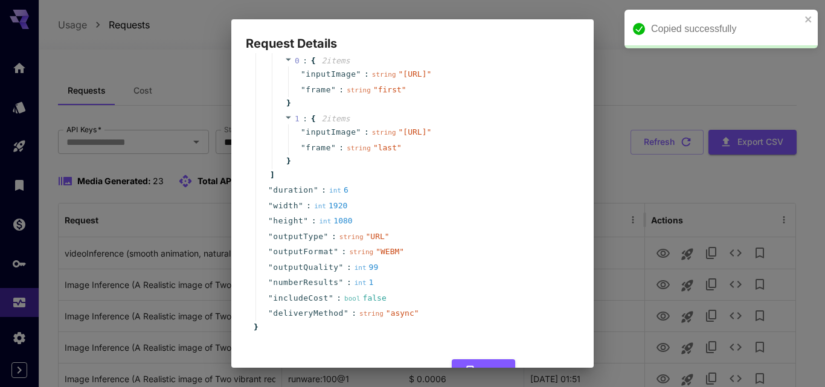
drag, startPoint x: 342, startPoint y: 164, endPoint x: 401, endPoint y: 178, distance: 60.2
click at [401, 137] on span "" [URL] "" at bounding box center [415, 131] width 33 height 9
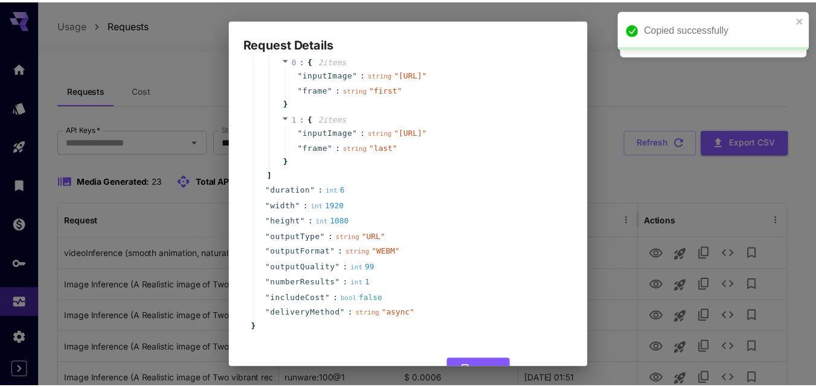
scroll to position [181, 0]
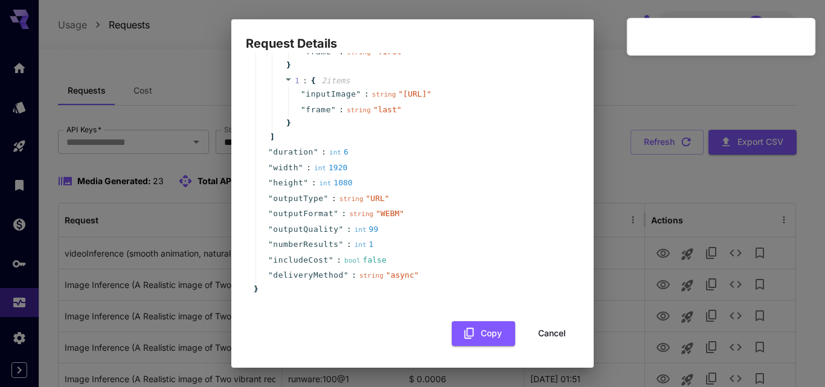
click at [394, 280] on span "" async "" at bounding box center [402, 275] width 33 height 9
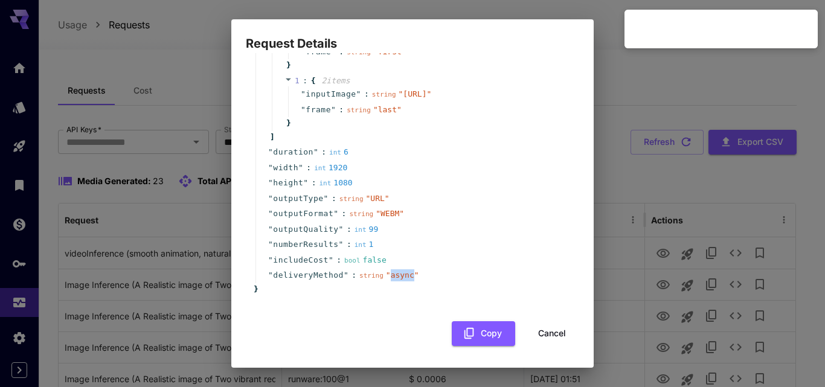
click at [394, 280] on span "" async "" at bounding box center [402, 275] width 33 height 9
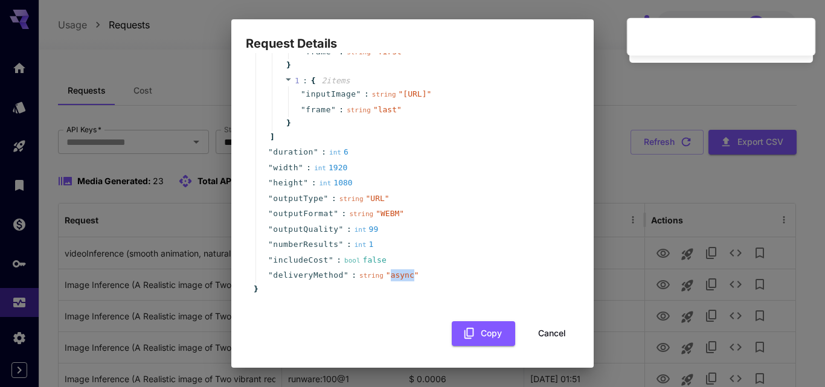
copy span "async"
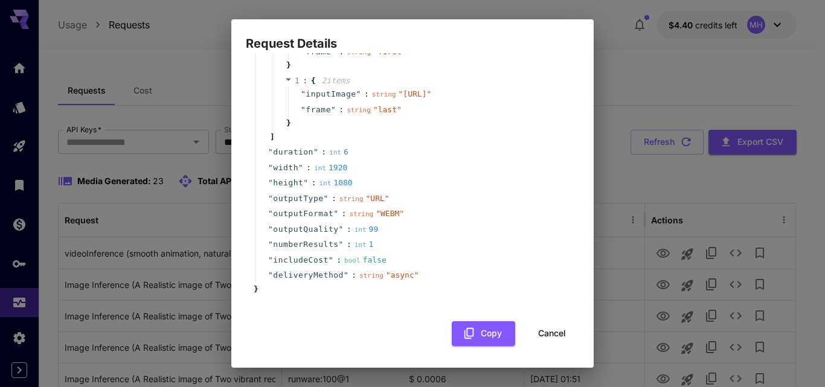
click at [628, 68] on div "Request Details { 14 item s " taskType " : string " videoInference " " taskUUID…" at bounding box center [412, 193] width 825 height 387
click at [550, 346] on button "Cancel" at bounding box center [552, 333] width 54 height 25
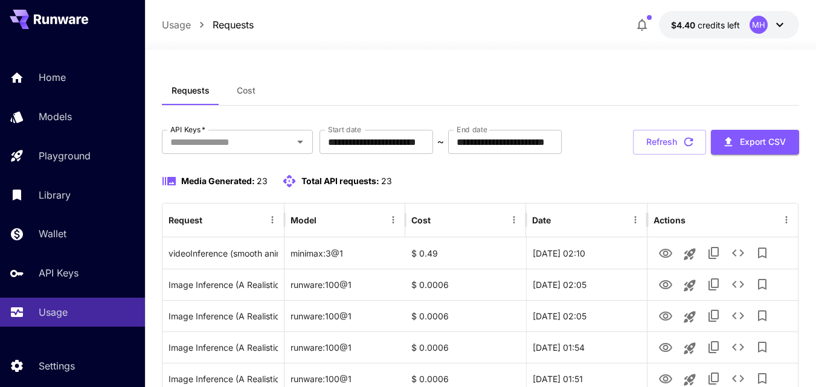
click at [702, 25] on span "credits left" at bounding box center [719, 25] width 42 height 10
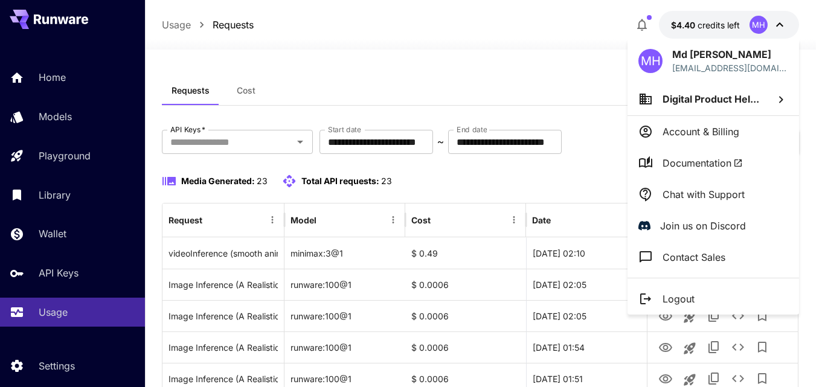
click at [526, 57] on div at bounding box center [412, 193] width 825 height 387
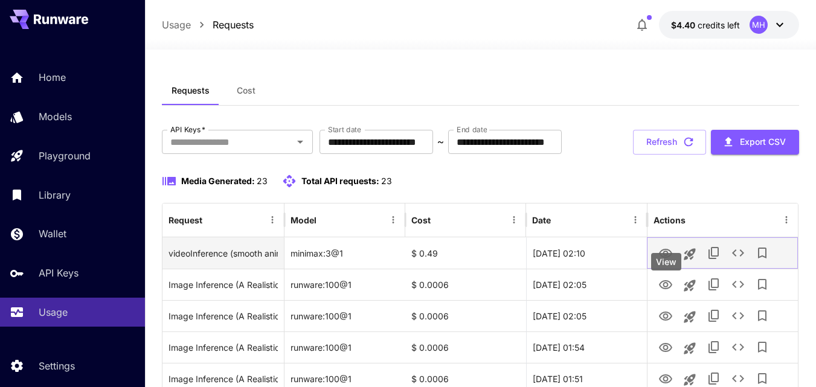
click at [664, 261] on icon "View" at bounding box center [665, 253] width 14 height 14
click at [554, 269] on div "[DATE] 02:10" at bounding box center [586, 252] width 121 height 31
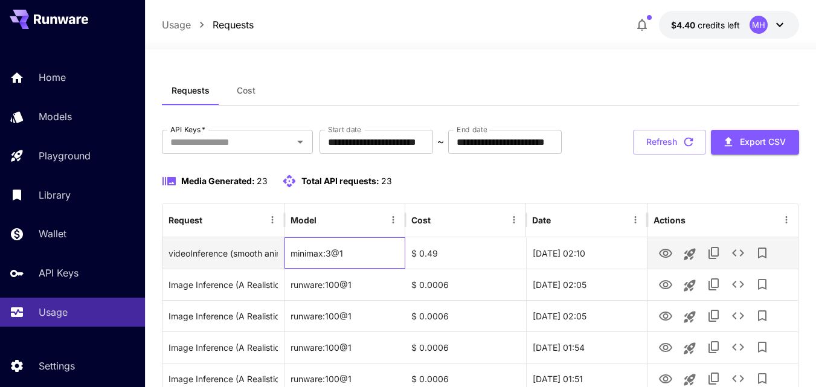
click at [326, 269] on div "minimax:3@1" at bounding box center [344, 252] width 121 height 31
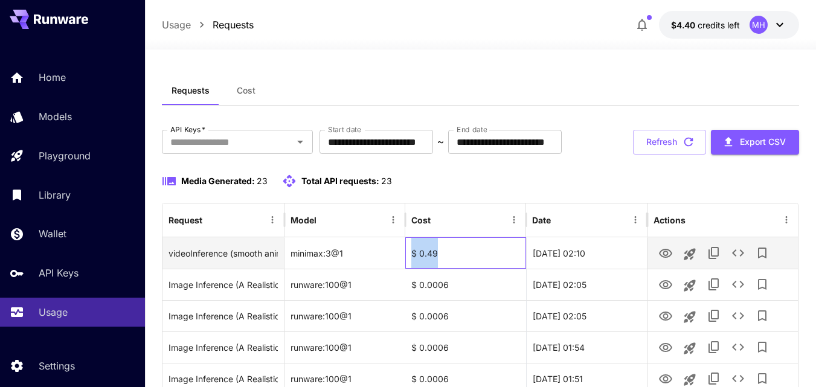
drag, startPoint x: 437, startPoint y: 298, endPoint x: 413, endPoint y: 294, distance: 24.5
click at [413, 269] on div "$ 0.49" at bounding box center [465, 252] width 121 height 31
drag, startPoint x: 413, startPoint y: 294, endPoint x: 439, endPoint y: 294, distance: 26.0
click at [439, 269] on div "$ 0.49" at bounding box center [465, 252] width 121 height 31
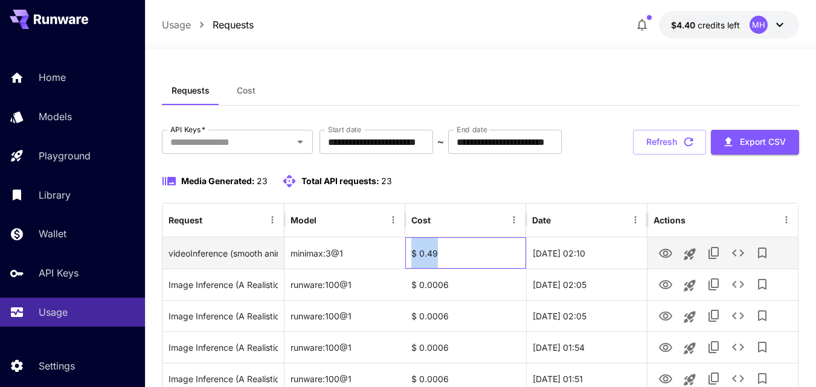
click at [439, 269] on div "$ 0.49" at bounding box center [465, 252] width 121 height 31
click at [671, 258] on icon "View" at bounding box center [665, 253] width 13 height 9
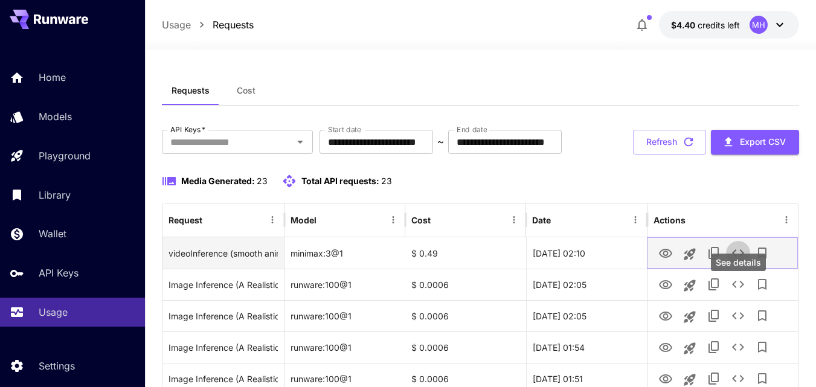
click at [734, 260] on icon "See details" at bounding box center [738, 253] width 14 height 14
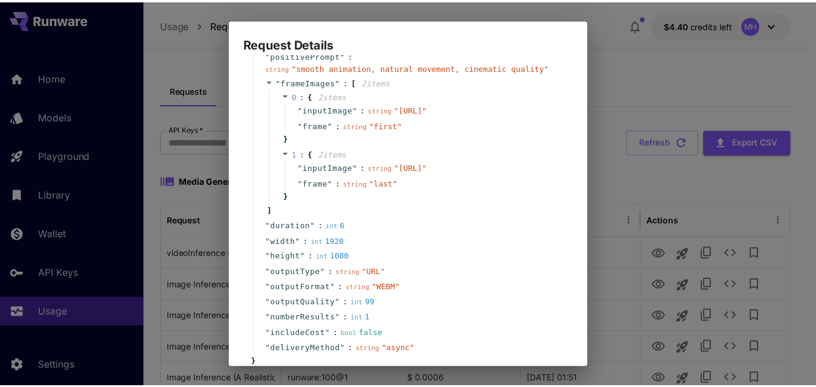
scroll to position [206, 0]
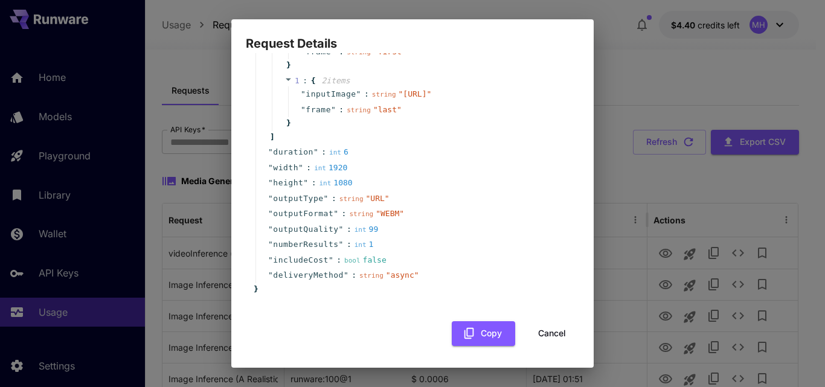
click at [555, 341] on button "Cancel" at bounding box center [552, 333] width 54 height 25
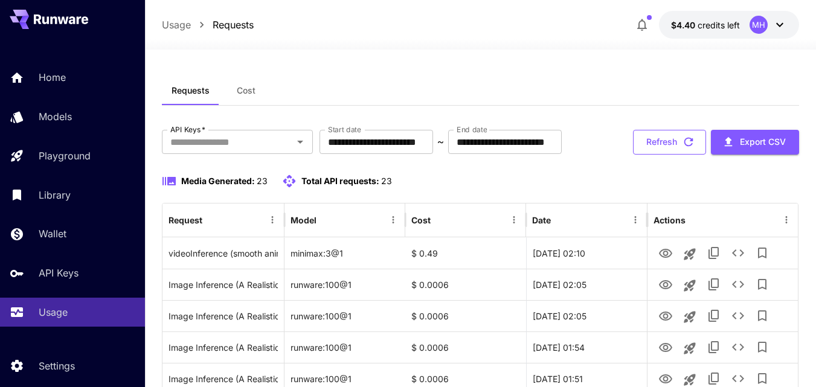
click at [659, 155] on button "Refresh" at bounding box center [669, 142] width 73 height 25
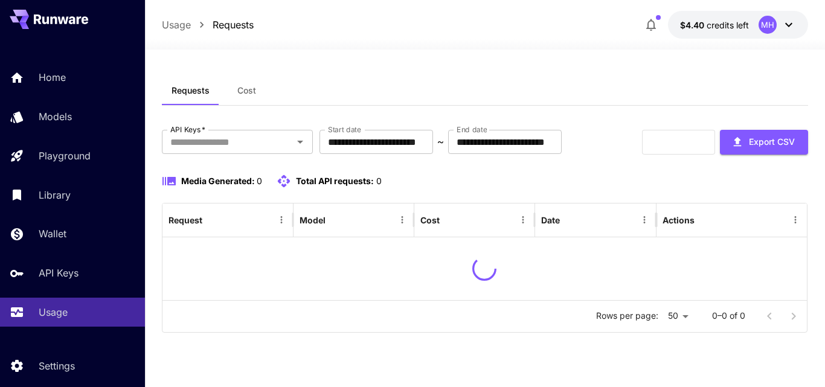
click at [693, 36] on div at bounding box center [485, 42] width 680 height 14
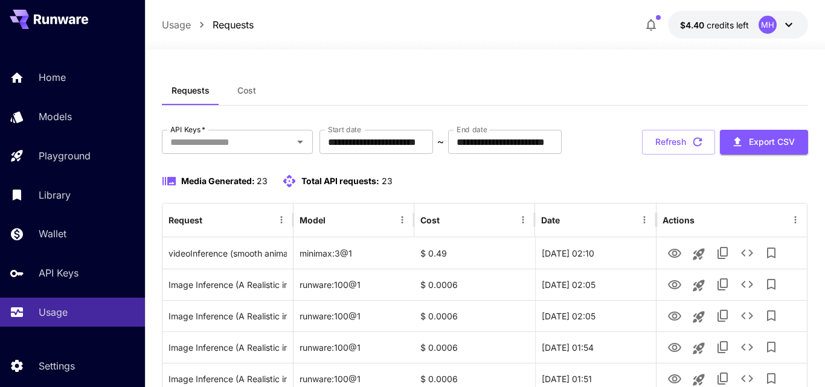
click at [707, 25] on span "credits left" at bounding box center [728, 25] width 42 height 10
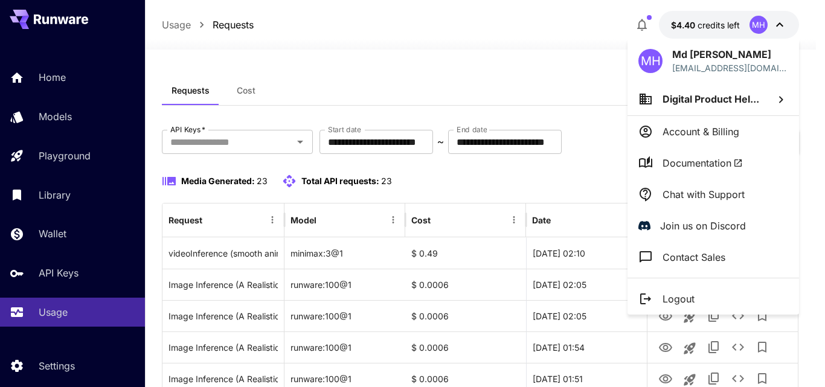
click at [486, 70] on div at bounding box center [412, 193] width 825 height 387
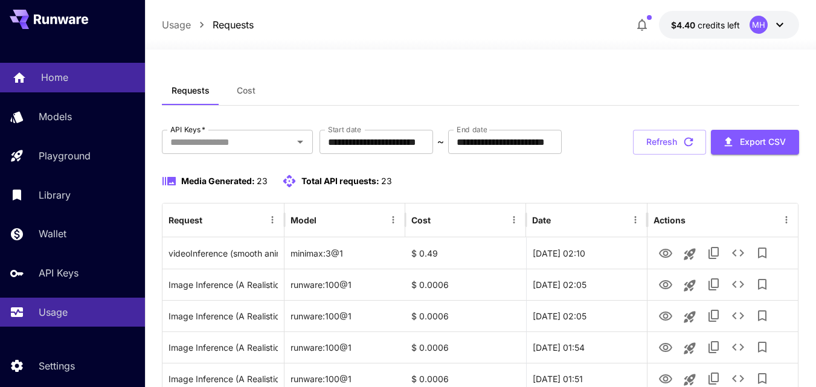
click at [83, 72] on div "Home" at bounding box center [88, 77] width 94 height 14
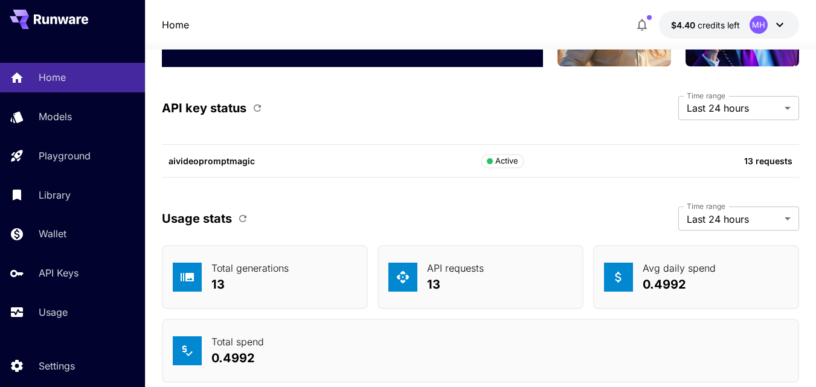
scroll to position [4676, 0]
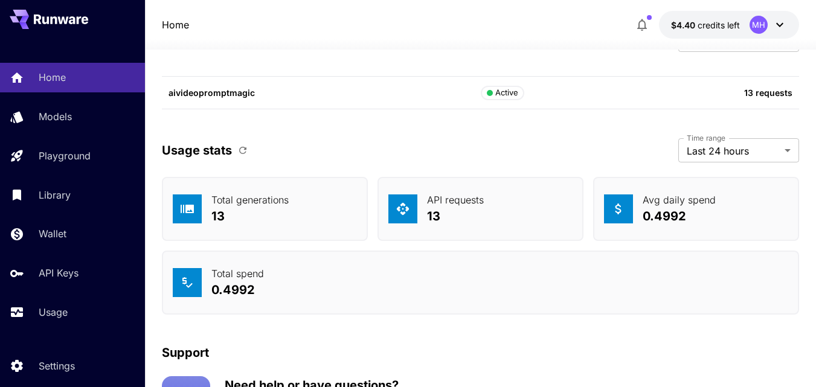
click at [661, 217] on p "0.4992" at bounding box center [679, 216] width 73 height 18
click at [643, 190] on div "Avg daily spend 0.4992" at bounding box center [696, 209] width 206 height 64
drag, startPoint x: 643, startPoint y: 190, endPoint x: 696, endPoint y: 236, distance: 70.2
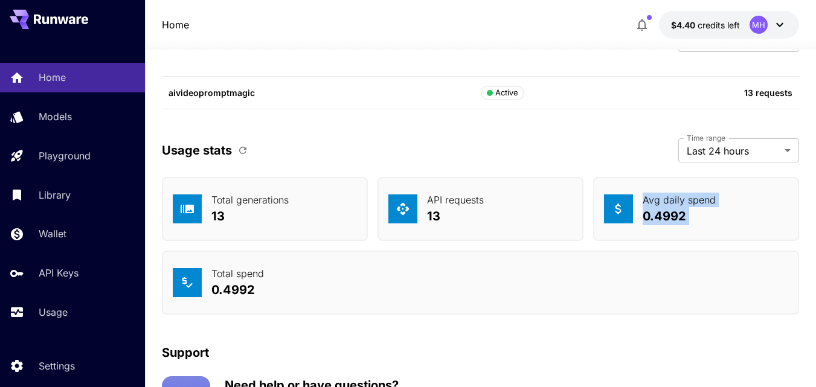
click at [696, 236] on div "Avg daily spend 0.4992" at bounding box center [696, 209] width 206 height 64
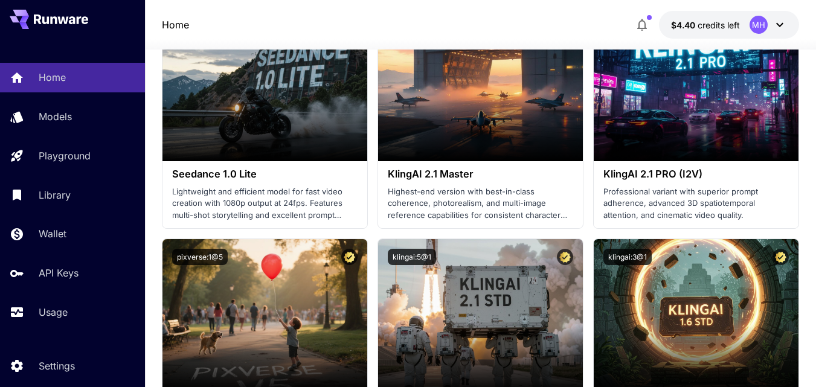
scroll to position [0, 0]
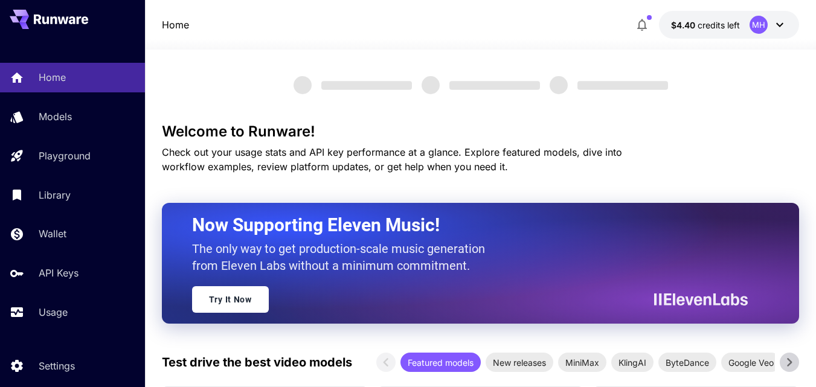
click at [776, 34] on button "$4.40 credits left MH" at bounding box center [729, 25] width 140 height 28
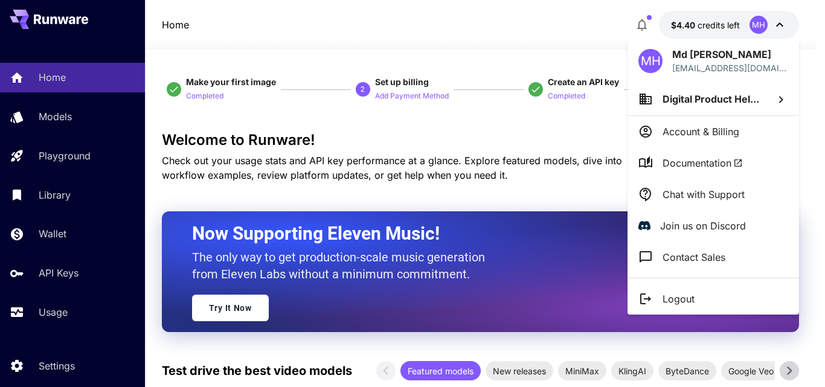
click at [779, 27] on div at bounding box center [412, 193] width 825 height 387
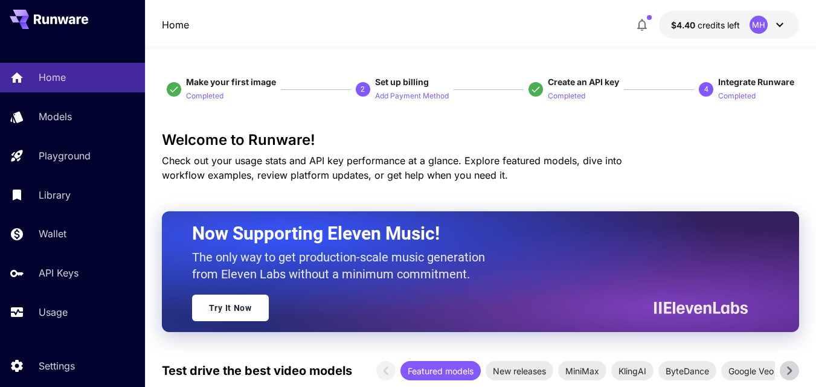
click at [746, 29] on button "$4.40 credits left MH" at bounding box center [729, 25] width 140 height 28
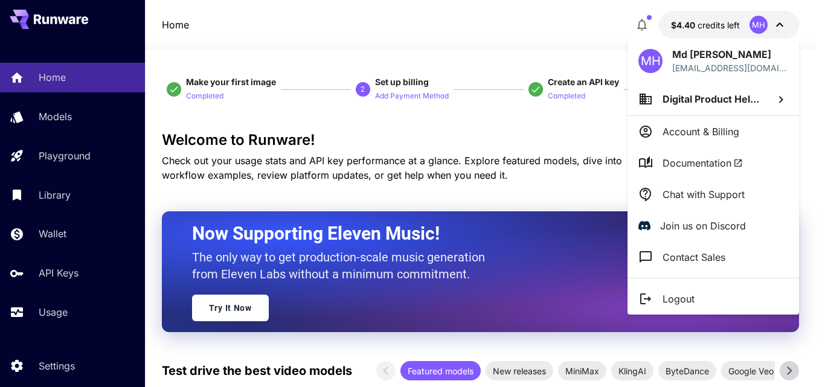
click at [746, 29] on div at bounding box center [412, 193] width 825 height 387
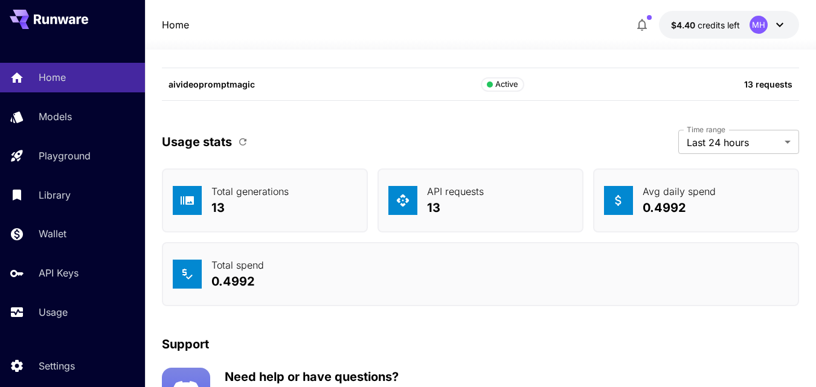
scroll to position [4761, 0]
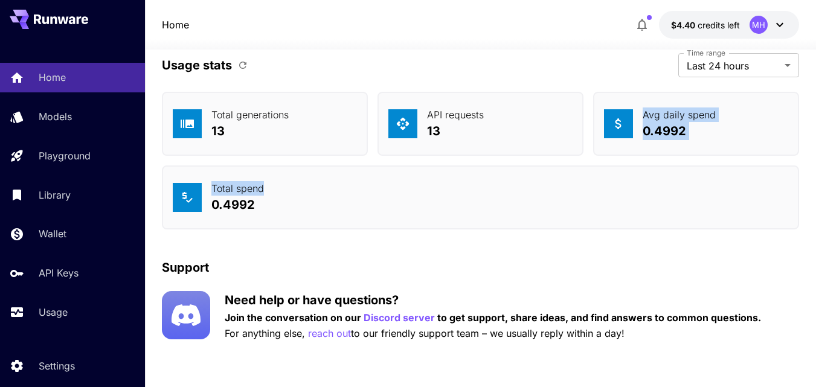
drag, startPoint x: 632, startPoint y: 101, endPoint x: 699, endPoint y: 166, distance: 93.1
click at [699, 166] on div "Total generations 13 API requests 13 Avg daily spend 0.4992 Total spend 0.4992" at bounding box center [480, 161] width 637 height 138
click at [699, 166] on div "Total spend 0.4992" at bounding box center [480, 198] width 637 height 64
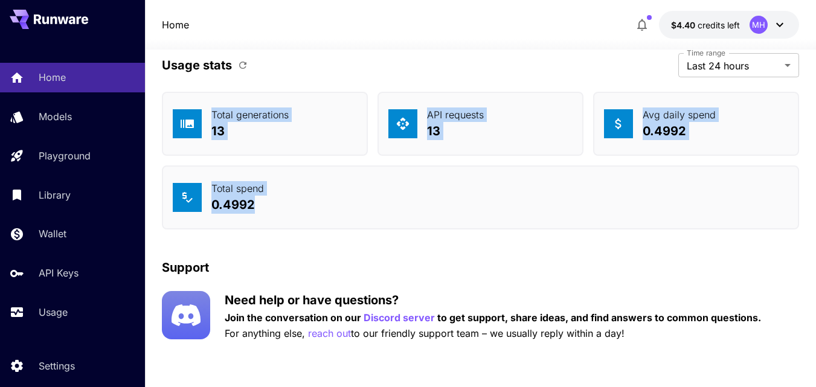
drag, startPoint x: 265, startPoint y: 212, endPoint x: 195, endPoint y: 96, distance: 135.5
click at [195, 96] on div "Total generations 13 API requests 13 Avg daily spend 0.4992 Total spend 0.4992" at bounding box center [480, 161] width 637 height 138
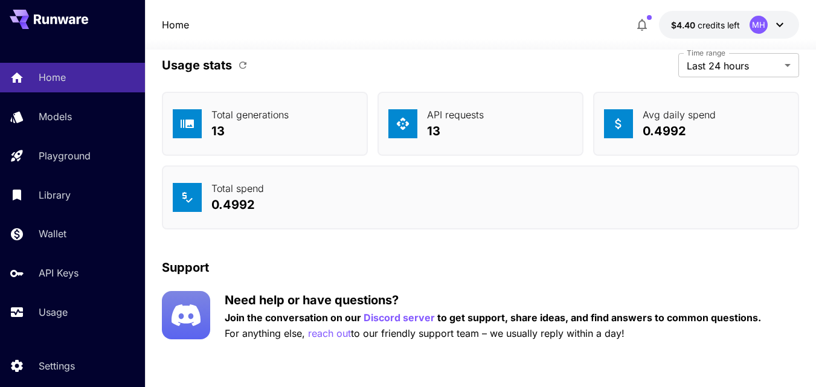
click at [195, 96] on div "Total generations 13" at bounding box center [265, 124] width 206 height 64
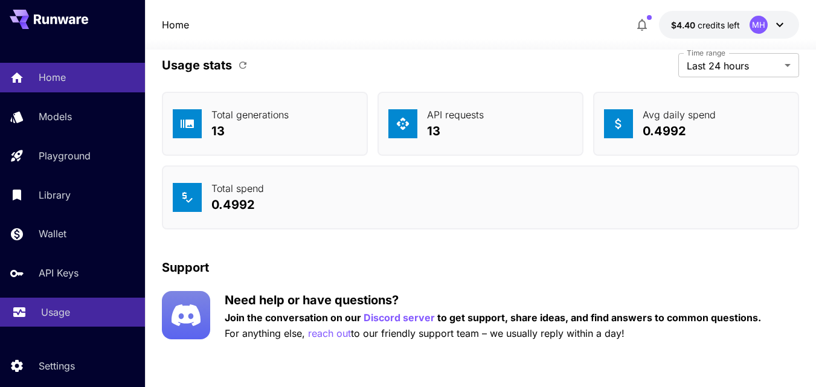
click at [59, 302] on link "Usage" at bounding box center [72, 313] width 145 height 30
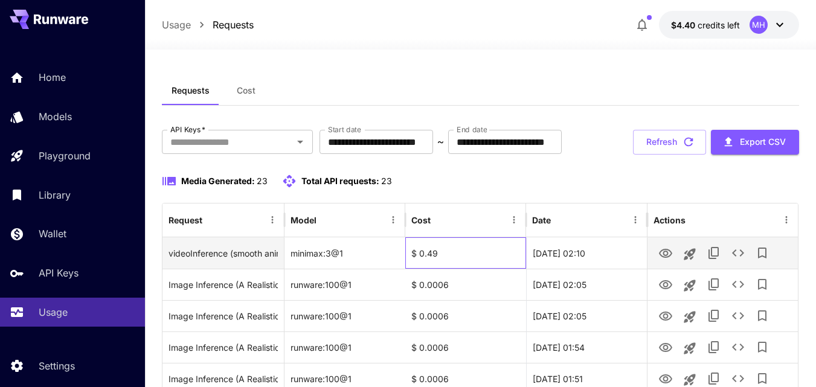
click at [442, 269] on div "$ 0.49" at bounding box center [465, 252] width 121 height 31
click at [428, 269] on div "$ 0.49" at bounding box center [465, 252] width 121 height 31
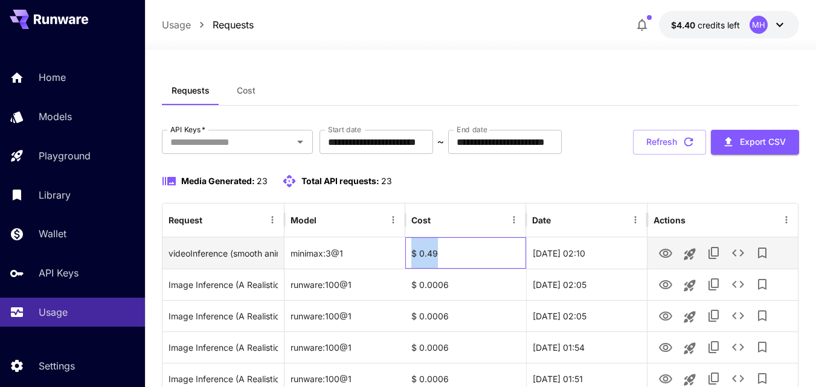
click at [428, 269] on div "$ 0.49" at bounding box center [465, 252] width 121 height 31
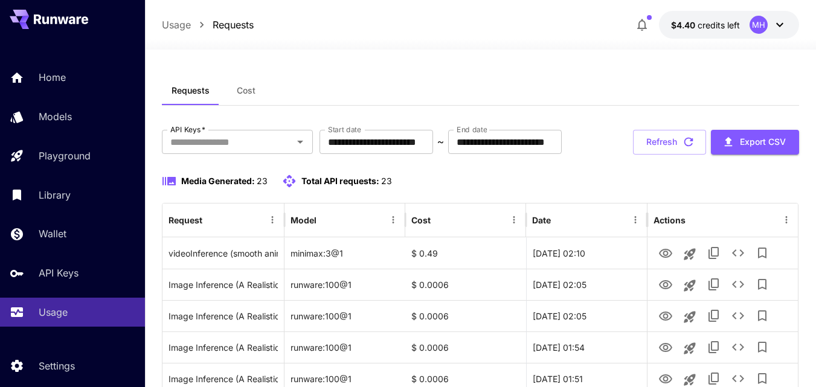
click at [503, 155] on div "**********" at bounding box center [480, 142] width 637 height 25
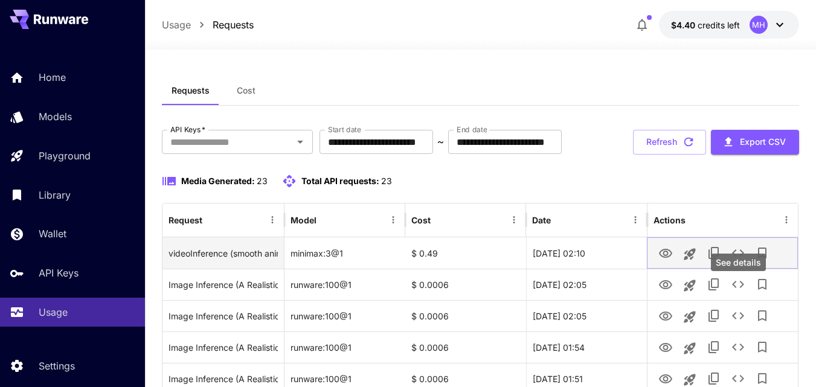
click at [735, 260] on icon "See details" at bounding box center [738, 253] width 14 height 14
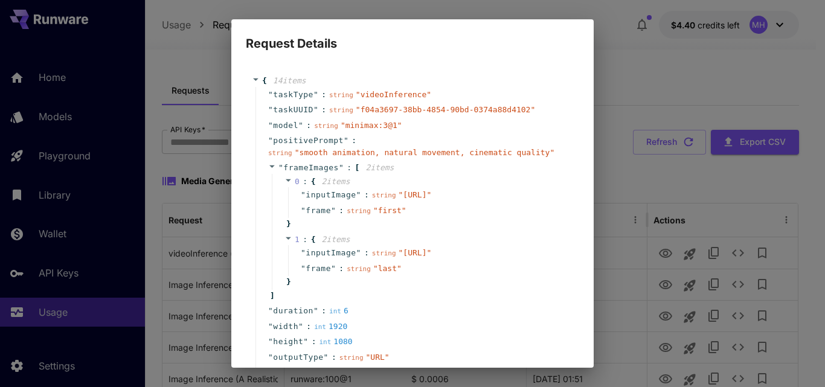
click at [378, 128] on span "" minimax:3@1 "" at bounding box center [372, 125] width 62 height 9
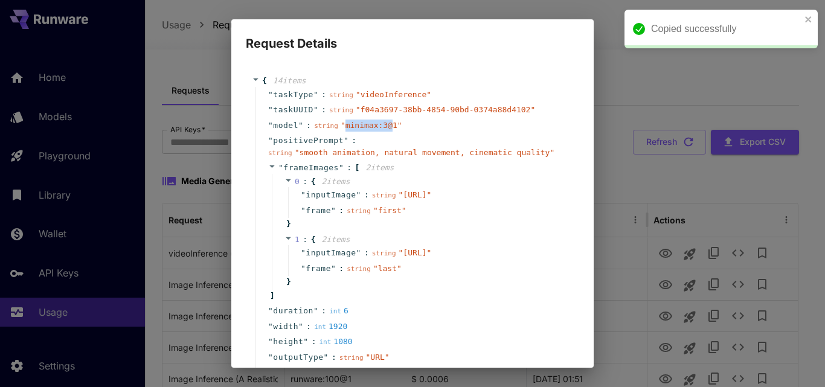
drag, startPoint x: 378, startPoint y: 128, endPoint x: 352, endPoint y: 127, distance: 26.0
click at [352, 127] on span "" minimax:3@1 "" at bounding box center [372, 125] width 62 height 9
click at [387, 133] on div "" positivePrompt " : string " smooth animation, natural movement, cinematic qua…" at bounding box center [415, 146] width 318 height 27
drag, startPoint x: 388, startPoint y: 129, endPoint x: 346, endPoint y: 124, distance: 43.2
click at [346, 124] on span "" minimax:3@1 "" at bounding box center [372, 125] width 62 height 9
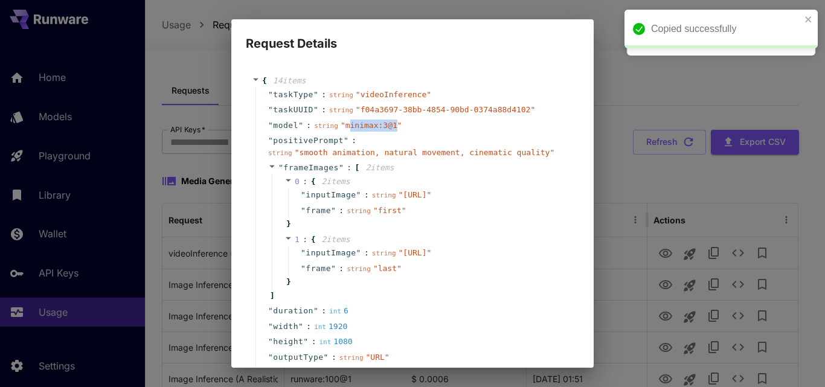
click at [346, 124] on span "" minimax:3@1 "" at bounding box center [372, 125] width 62 height 9
click at [371, 94] on span "" videoInference "" at bounding box center [394, 94] width 76 height 9
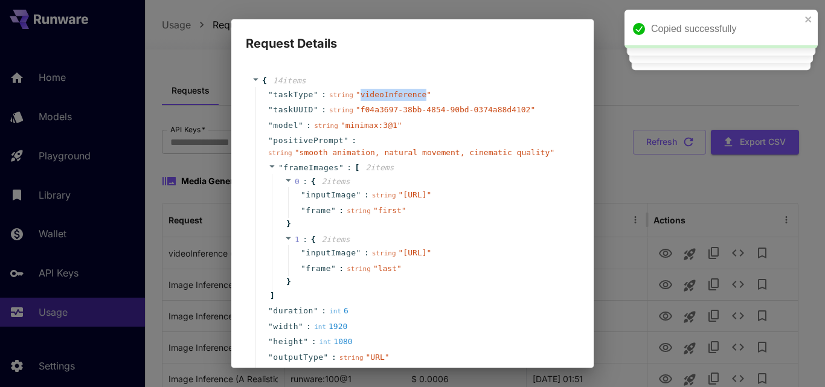
click at [371, 94] on span "" videoInference "" at bounding box center [394, 94] width 76 height 9
click at [403, 119] on div "" model " : string " minimax:3@1 "" at bounding box center [415, 126] width 318 height 16
click at [625, 134] on div "Request Details { 14 item s " taskType " : string " videoInference " " taskUUID…" at bounding box center [412, 193] width 825 height 387
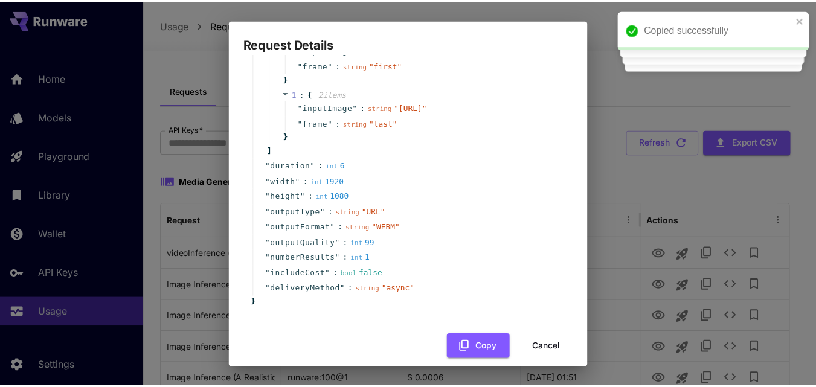
scroll to position [206, 0]
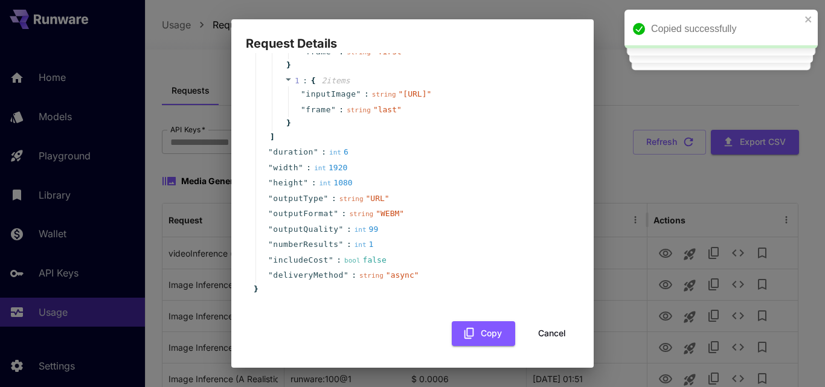
click at [545, 327] on button "Cancel" at bounding box center [552, 333] width 54 height 25
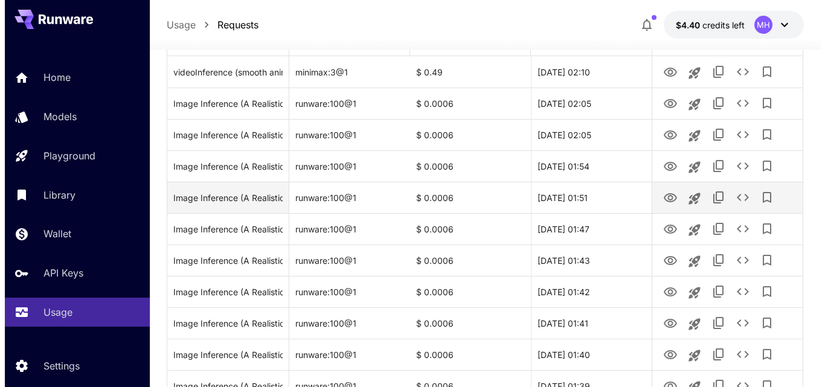
scroll to position [60, 0]
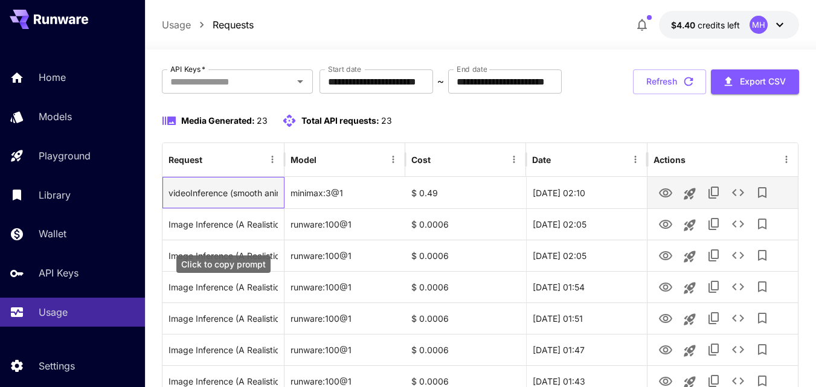
click at [205, 208] on div "videoInference (smooth animation, natural movement, cinematic quality)" at bounding box center [223, 193] width 109 height 31
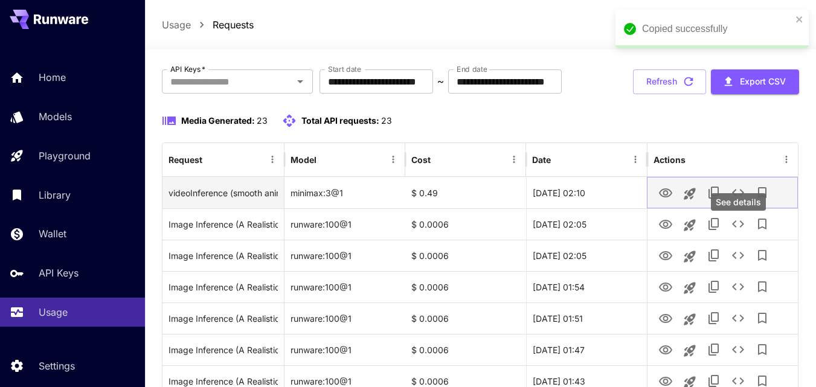
click at [741, 200] on icon "See details" at bounding box center [738, 192] width 14 height 14
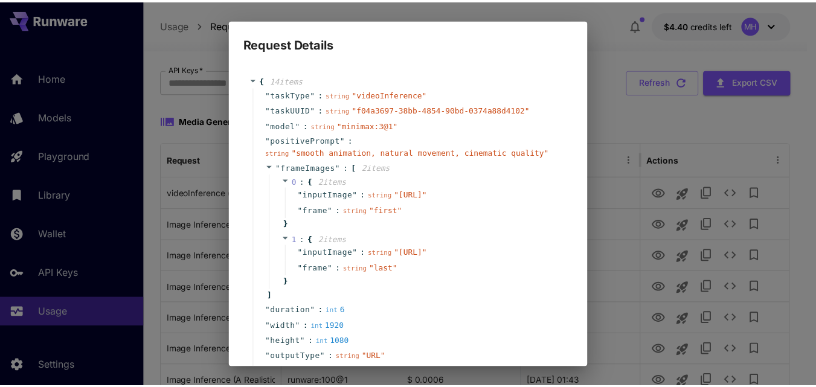
scroll to position [206, 0]
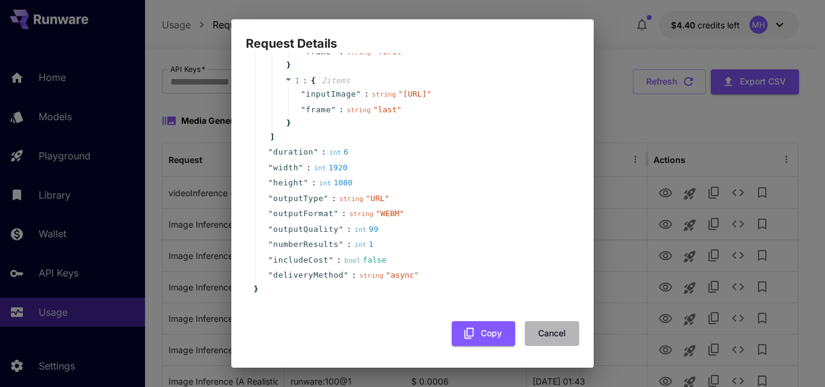
click at [545, 329] on button "Cancel" at bounding box center [552, 333] width 54 height 25
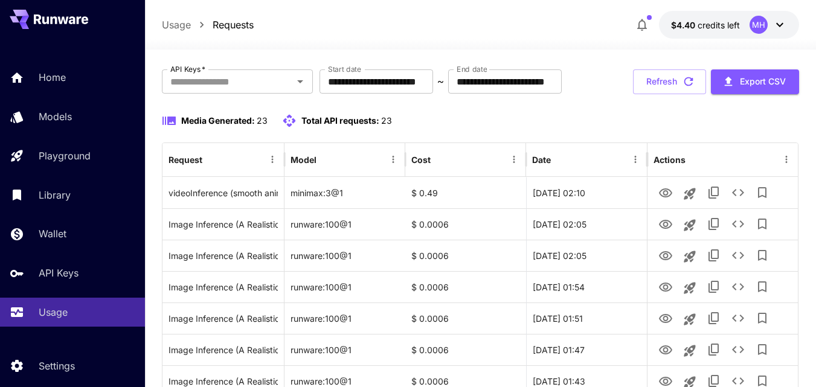
click at [420, 26] on div "Usage Requests $4.40 credits left MH" at bounding box center [480, 25] width 637 height 28
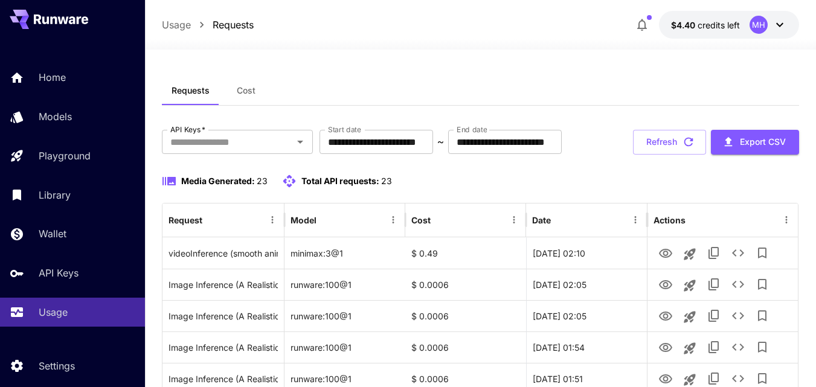
click at [734, 14] on button "$4.40 credits left MH" at bounding box center [729, 25] width 140 height 28
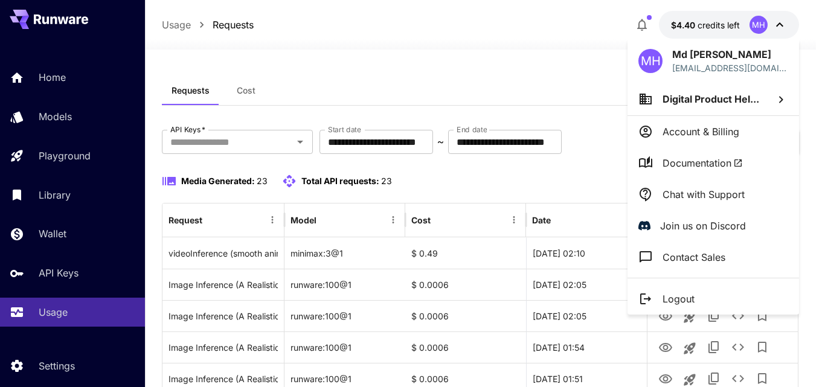
click at [776, 95] on icon at bounding box center [781, 99] width 14 height 14
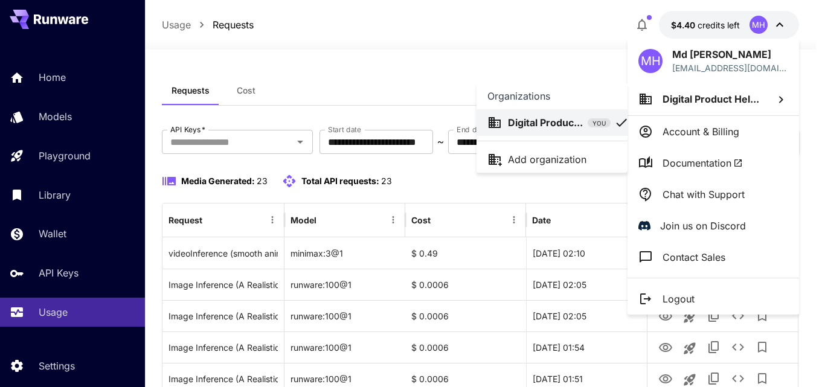
click at [441, 54] on div at bounding box center [412, 193] width 825 height 387
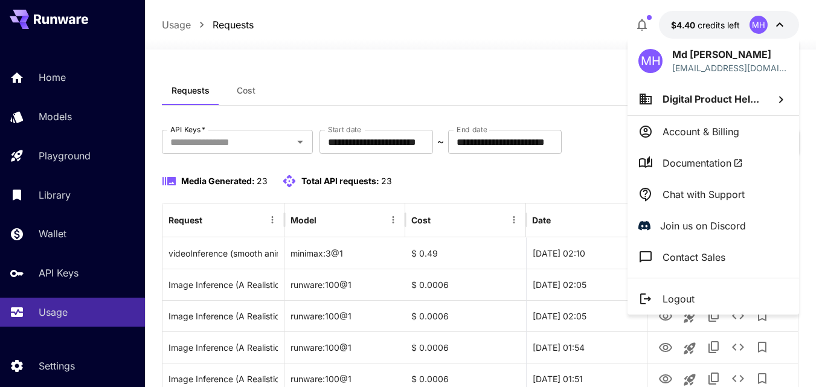
click at [245, 91] on div at bounding box center [412, 193] width 825 height 387
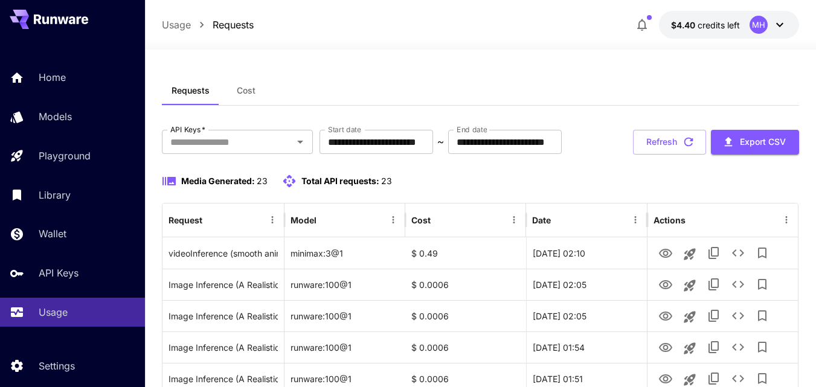
click at [244, 92] on span "Cost" at bounding box center [246, 90] width 19 height 11
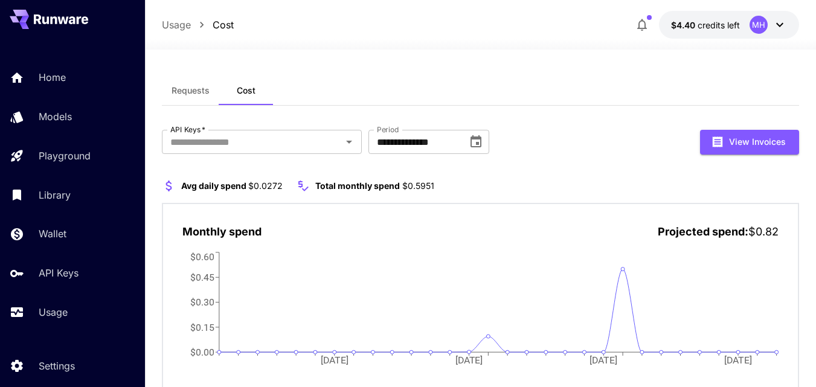
scroll to position [45, 0]
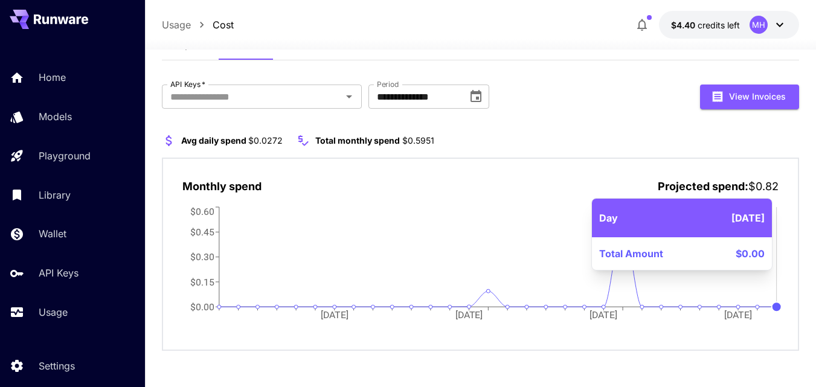
drag, startPoint x: 771, startPoint y: 297, endPoint x: 748, endPoint y: 303, distance: 23.9
click at [770, 297] on icon "[DATE] Sep [DATE] Sep $0.00 $0.15 $0.30 $0.45 $0.60" at bounding box center [480, 270] width 596 height 133
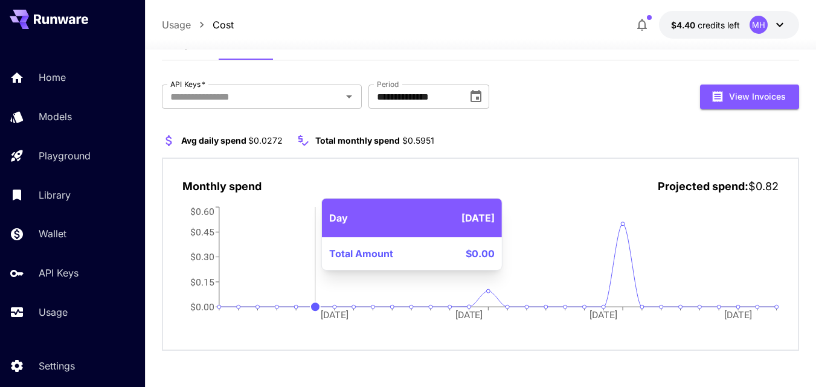
scroll to position [0, 0]
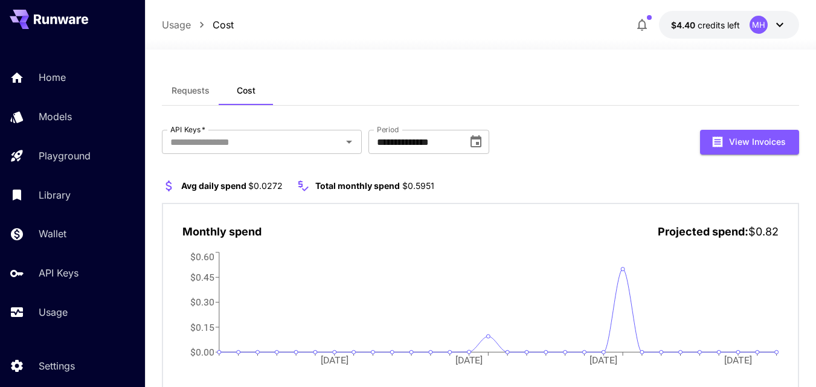
click at [198, 91] on span "Requests" at bounding box center [191, 90] width 38 height 11
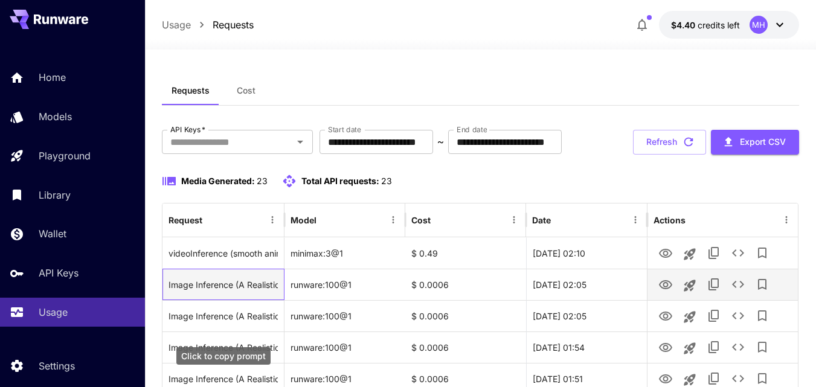
click at [221, 300] on div "Image Inference (A Realistic image of Two vibrant red peacock with jeweled acce…" at bounding box center [223, 284] width 109 height 31
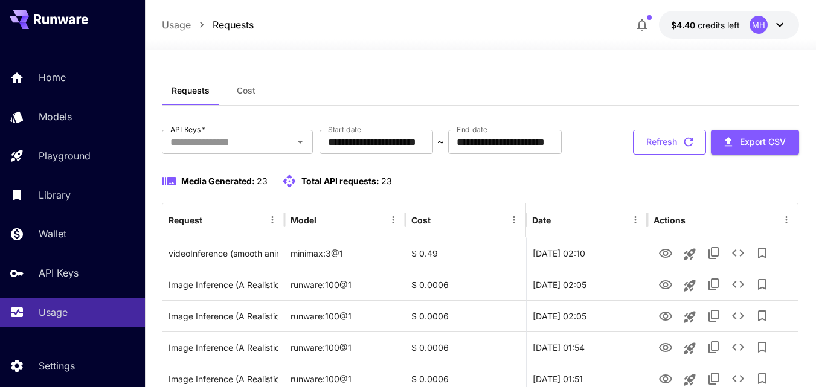
click at [666, 155] on button "Refresh" at bounding box center [669, 142] width 73 height 25
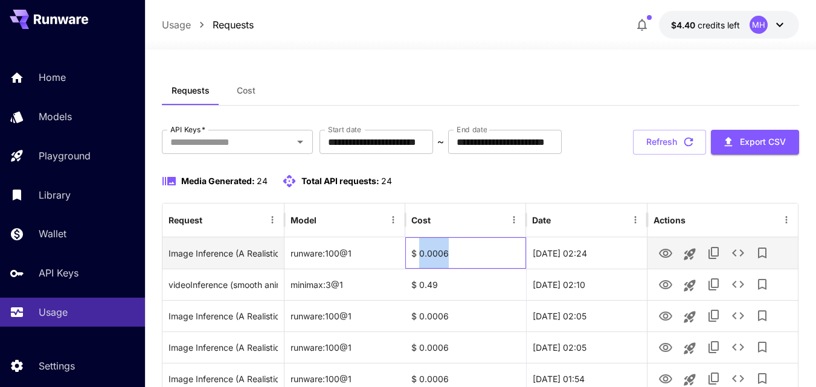
drag, startPoint x: 422, startPoint y: 293, endPoint x: 454, endPoint y: 291, distance: 32.1
click at [454, 269] on div "$ 0.0006" at bounding box center [465, 252] width 121 height 31
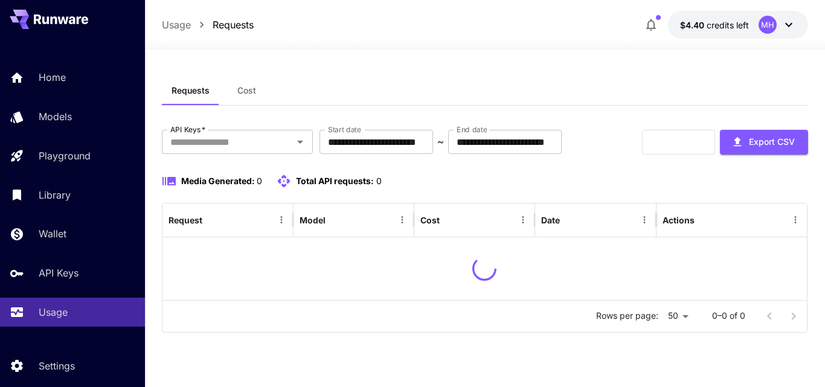
click at [716, 25] on span "credits left" at bounding box center [728, 25] width 42 height 10
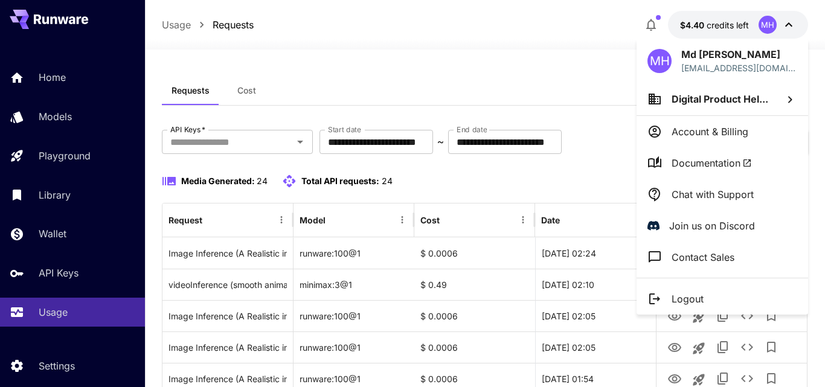
click at [536, 50] on div at bounding box center [412, 193] width 825 height 387
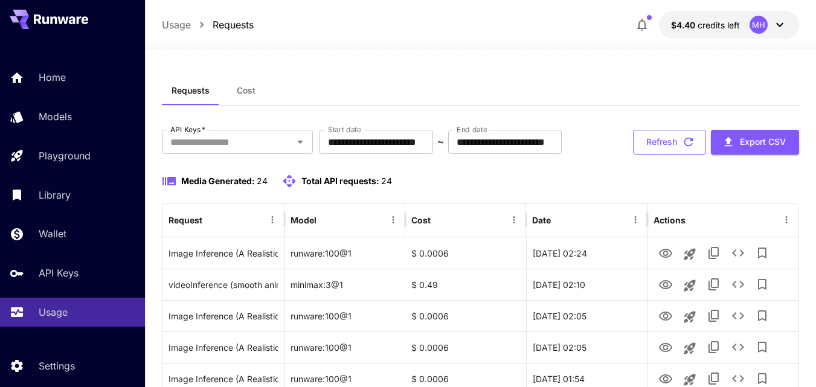
click at [652, 155] on button "Refresh" at bounding box center [669, 142] width 73 height 25
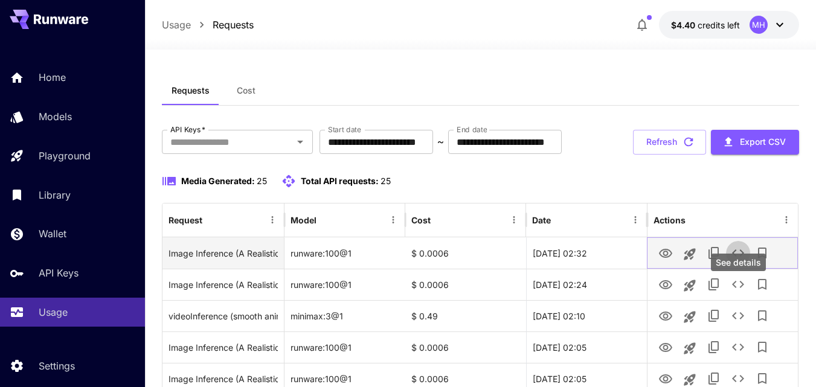
click at [739, 265] on button "See details" at bounding box center [738, 253] width 24 height 24
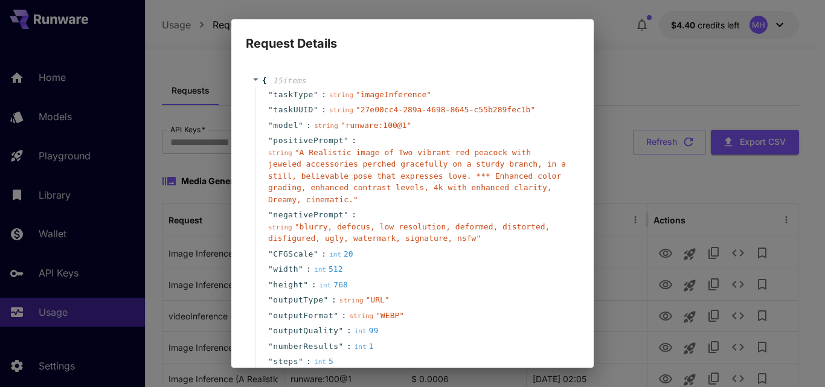
scroll to position [117, 0]
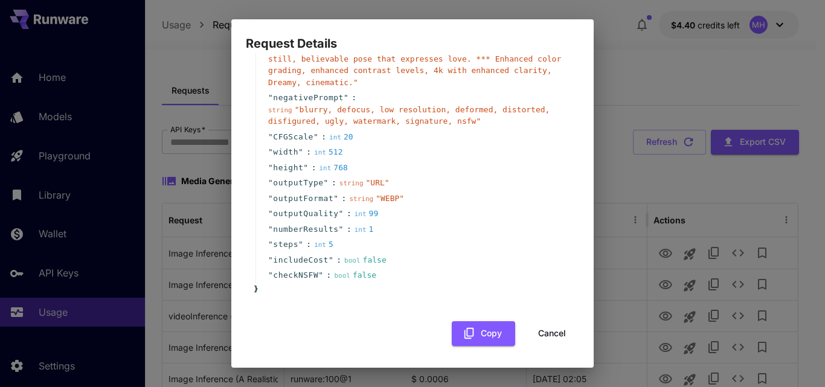
click at [616, 132] on div "Request Details { 15 item s " taskType " : string " imageInference " " taskUUID…" at bounding box center [412, 193] width 825 height 387
click at [549, 334] on button "Cancel" at bounding box center [552, 333] width 54 height 25
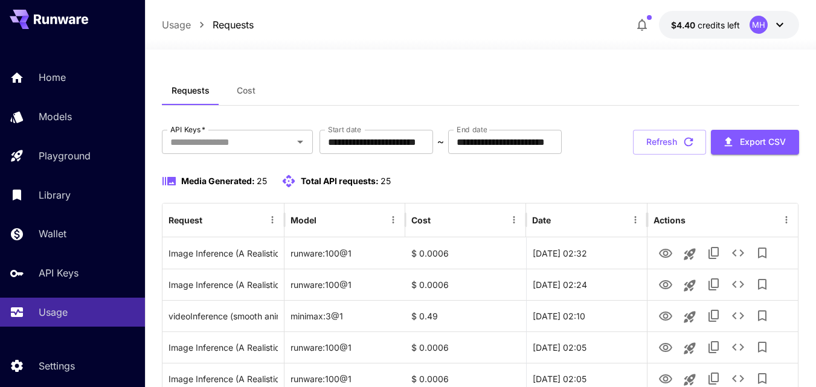
click at [660, 155] on button "Refresh" at bounding box center [669, 142] width 73 height 25
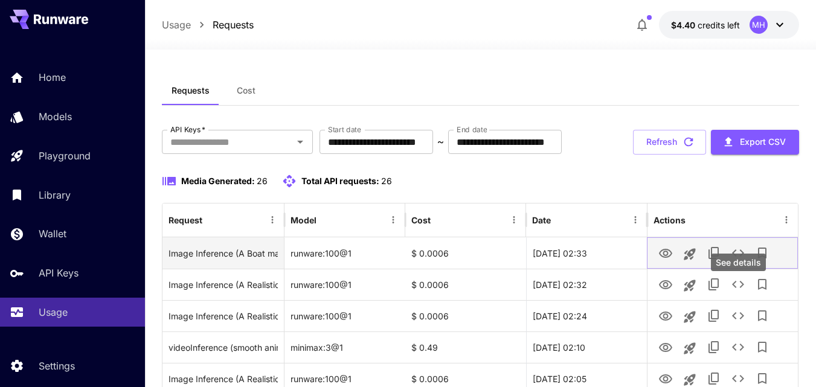
click at [740, 260] on icon "See details" at bounding box center [738, 253] width 14 height 14
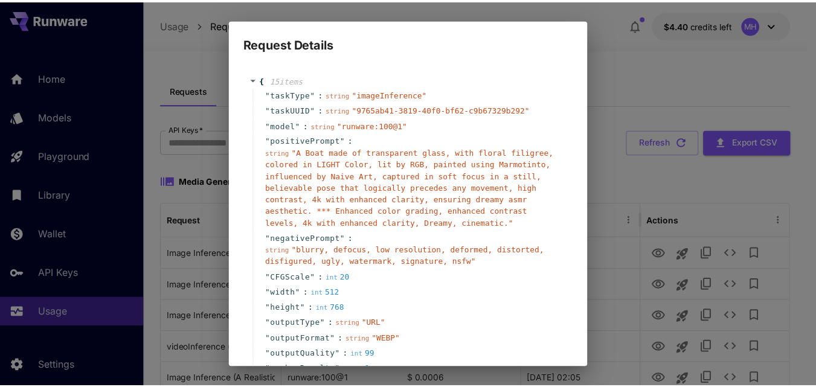
scroll to position [141, 0]
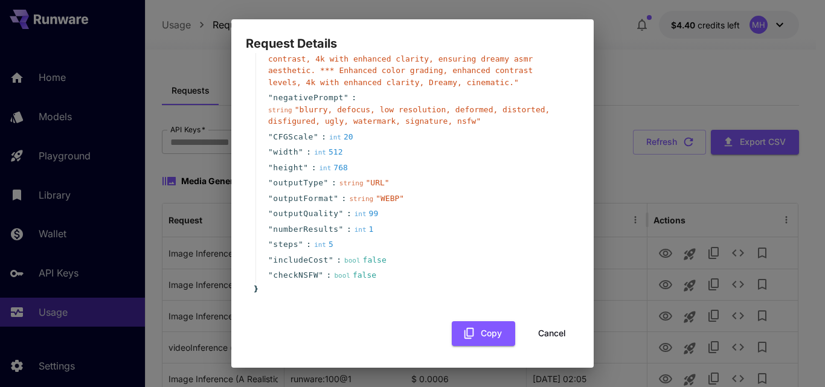
click at [542, 333] on button "Cancel" at bounding box center [552, 333] width 54 height 25
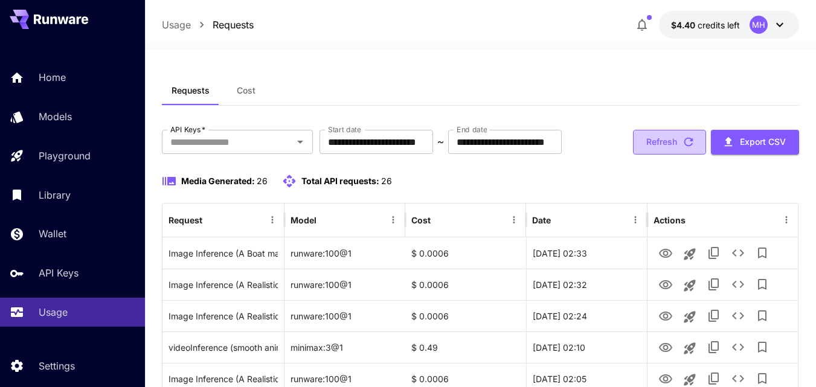
click at [678, 155] on button "Refresh" at bounding box center [669, 142] width 73 height 25
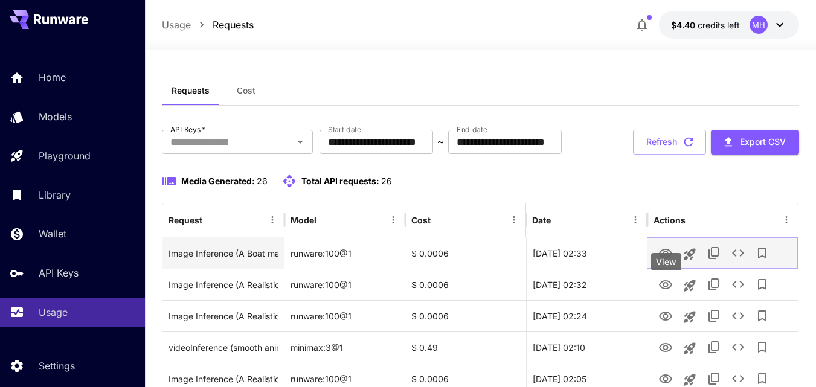
click at [667, 258] on icon "View" at bounding box center [665, 253] width 13 height 9
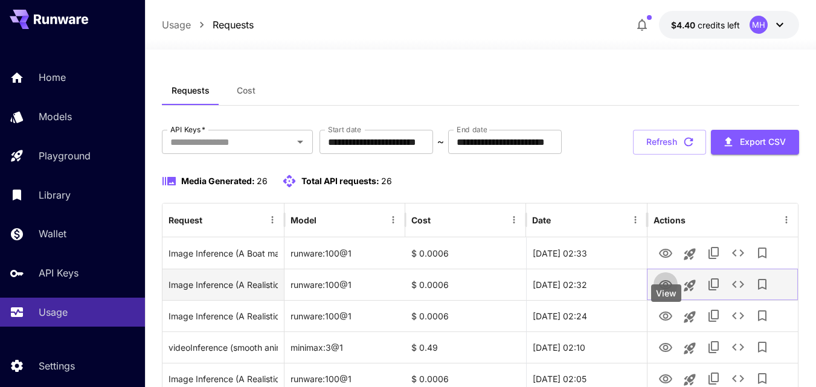
click at [666, 289] on icon "View" at bounding box center [665, 284] width 13 height 9
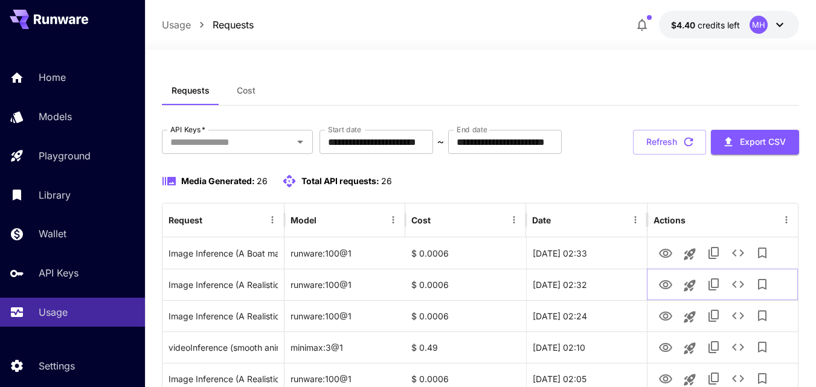
scroll to position [242, 0]
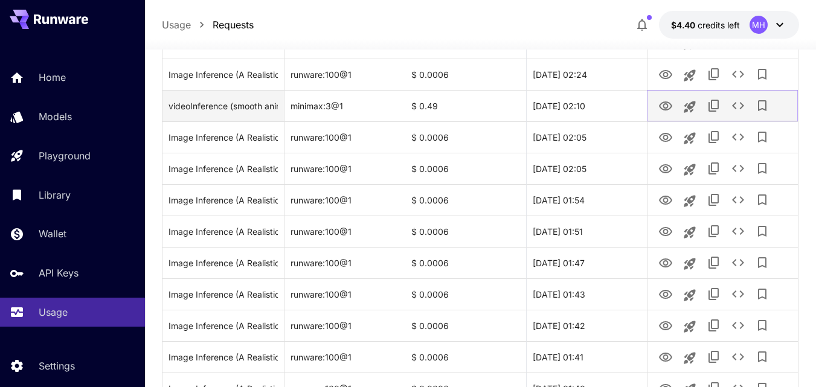
click at [664, 114] on icon "View" at bounding box center [665, 106] width 14 height 14
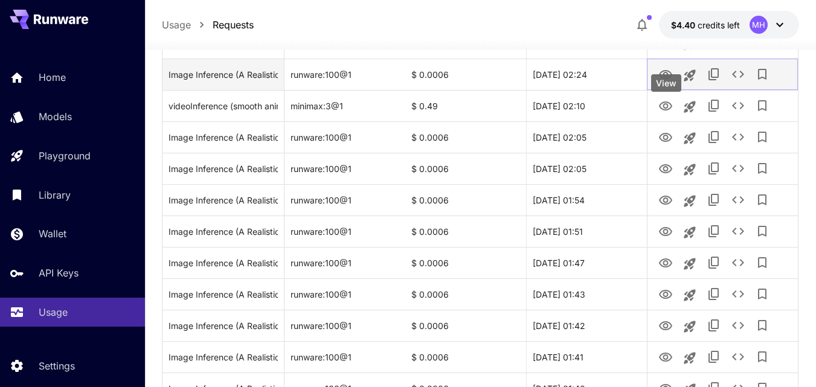
click at [661, 82] on icon "View" at bounding box center [665, 75] width 14 height 14
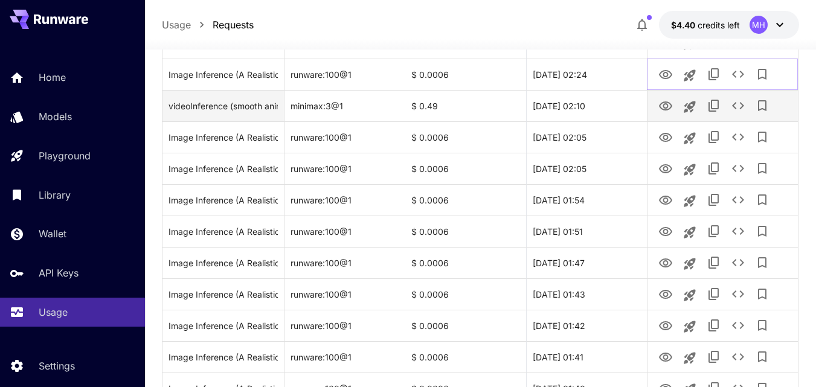
scroll to position [60, 0]
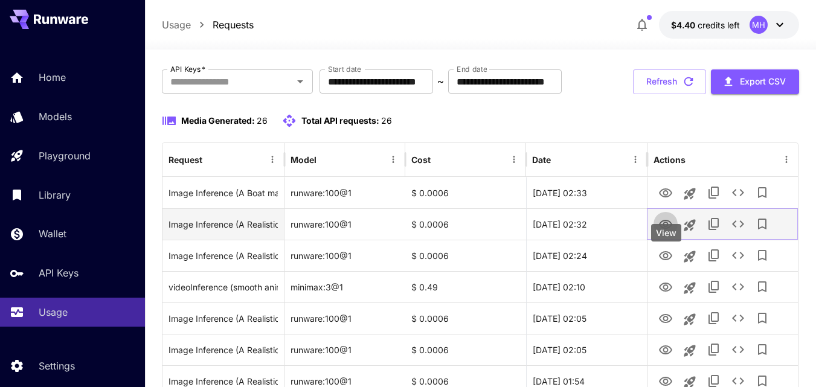
click at [663, 232] on icon "View" at bounding box center [665, 224] width 14 height 14
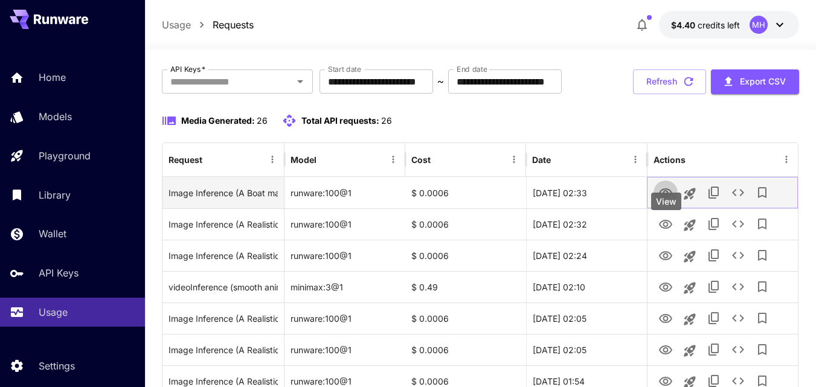
click at [658, 201] on icon "View" at bounding box center [665, 193] width 14 height 14
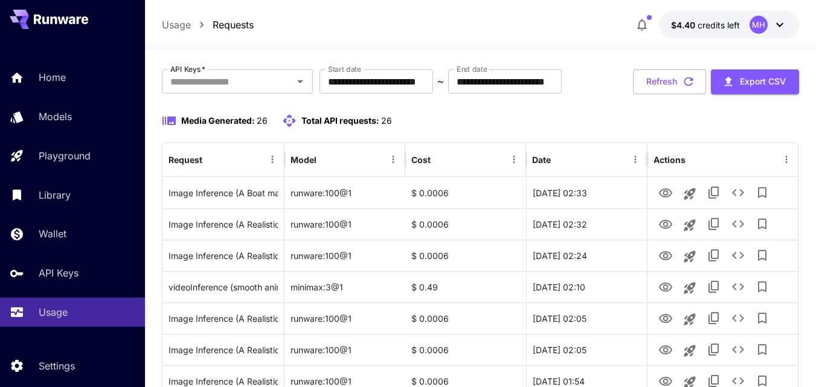
drag, startPoint x: 231, startPoint y: 26, endPoint x: 432, endPoint y: 17, distance: 201.9
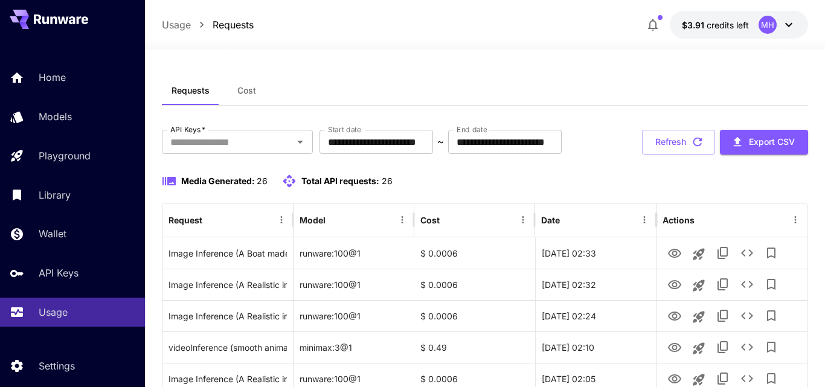
click at [710, 24] on span "credits left" at bounding box center [728, 25] width 42 height 10
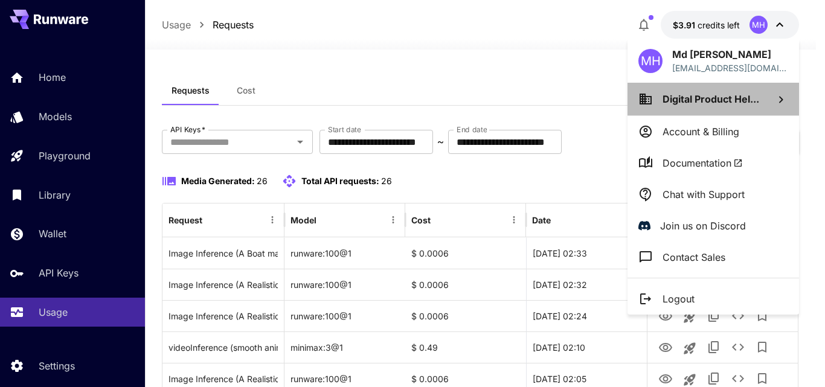
click at [774, 92] on icon at bounding box center [781, 99] width 14 height 14
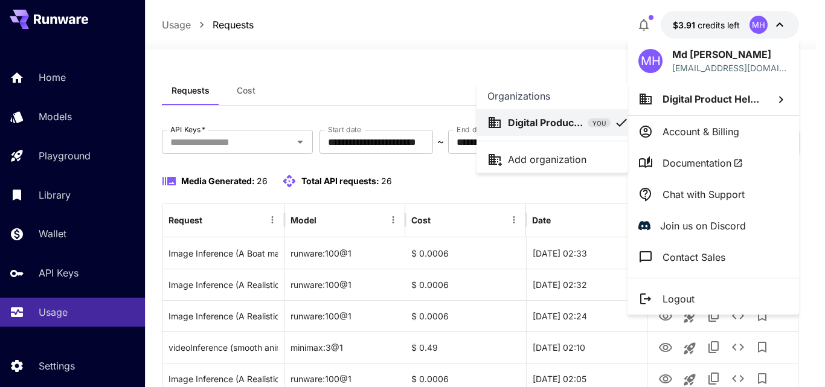
click at [370, 54] on div at bounding box center [412, 193] width 825 height 387
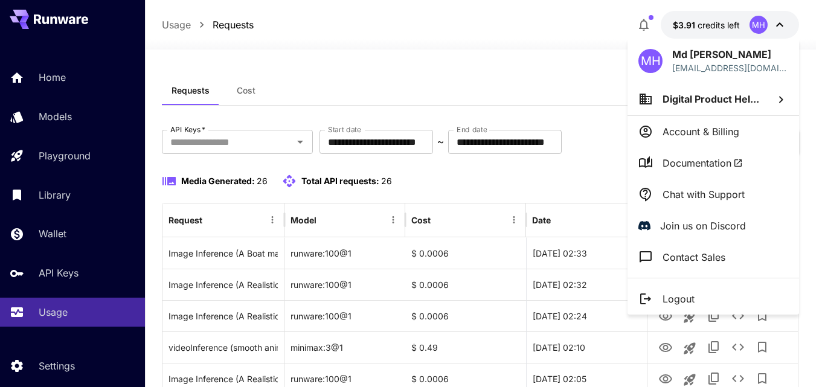
click at [428, 287] on div at bounding box center [412, 193] width 825 height 387
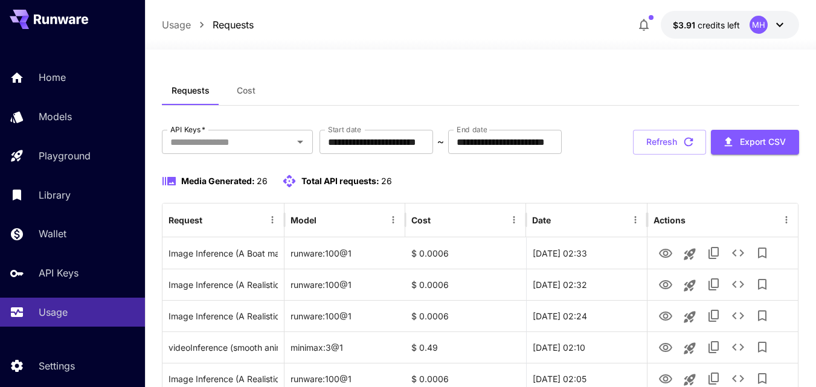
click at [428, 287] on div at bounding box center [408, 193] width 816 height 387
click at [428, 269] on div "$ 0.0006" at bounding box center [465, 252] width 121 height 31
click at [428, 188] on div "Media Generated: 26 Total API requests: 26" at bounding box center [480, 181] width 637 height 14
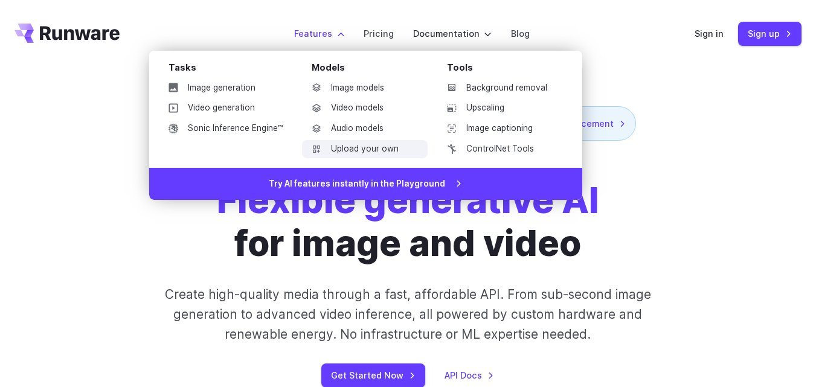
click at [361, 150] on link "Upload your own" at bounding box center [365, 149] width 126 height 18
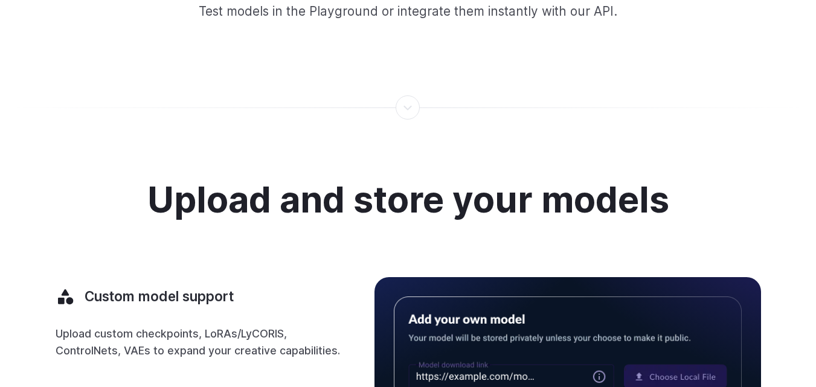
scroll to position [511, 0]
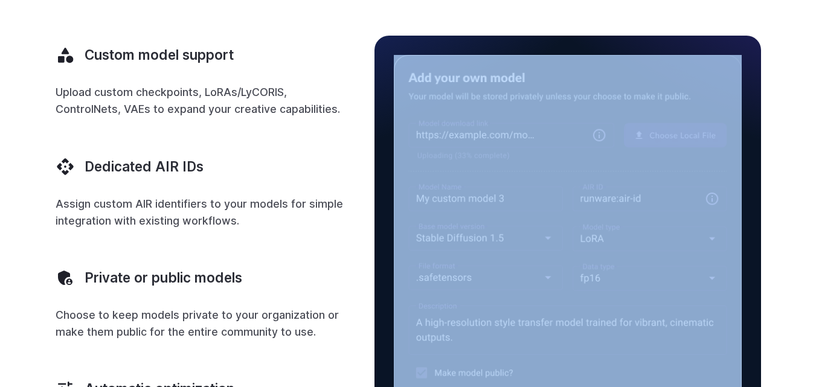
drag, startPoint x: 375, startPoint y: 130, endPoint x: 657, endPoint y: 182, distance: 286.2
click at [657, 182] on div at bounding box center [567, 281] width 387 height 490
click at [770, 138] on div "Upload and store your models Custom model support Upload custom checkpoints, Lo…" at bounding box center [407, 231] width 787 height 587
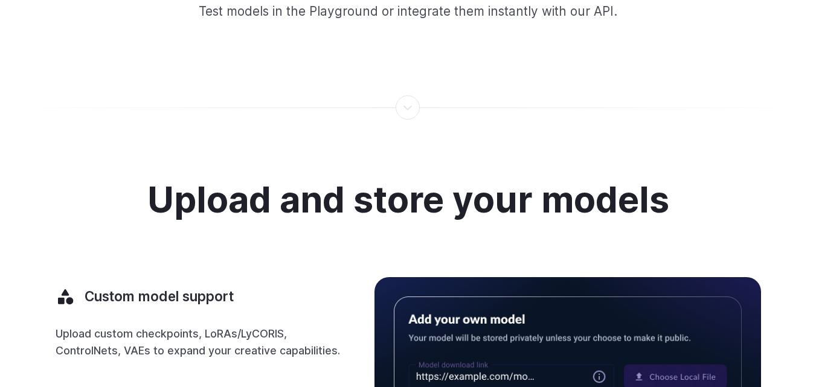
scroll to position [0, 0]
